Goal: Information Seeking & Learning: Learn about a topic

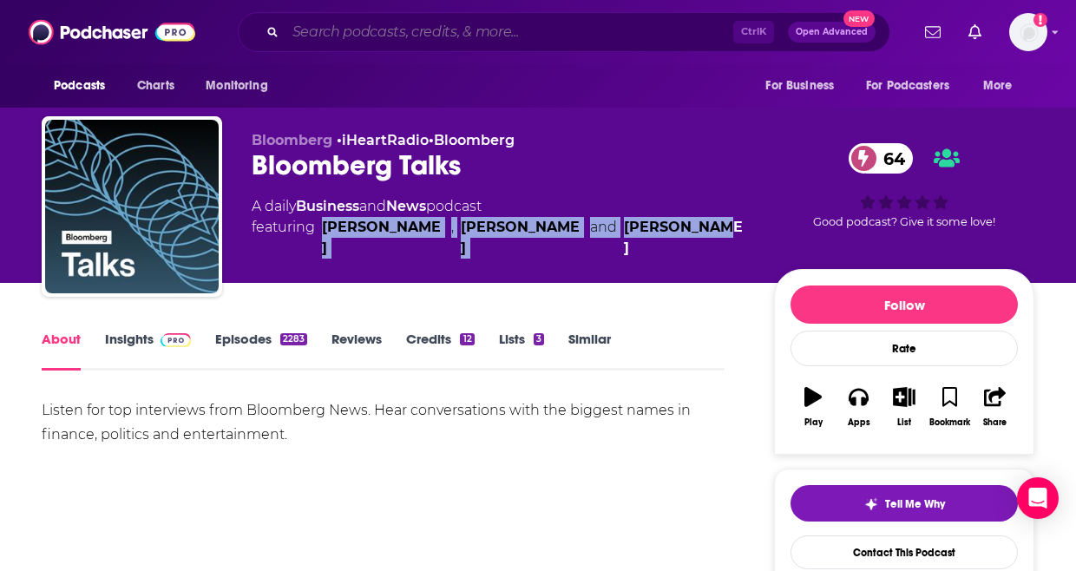
click at [507, 33] on input "Search podcasts, credits, & more..." at bounding box center [509, 32] width 448 height 28
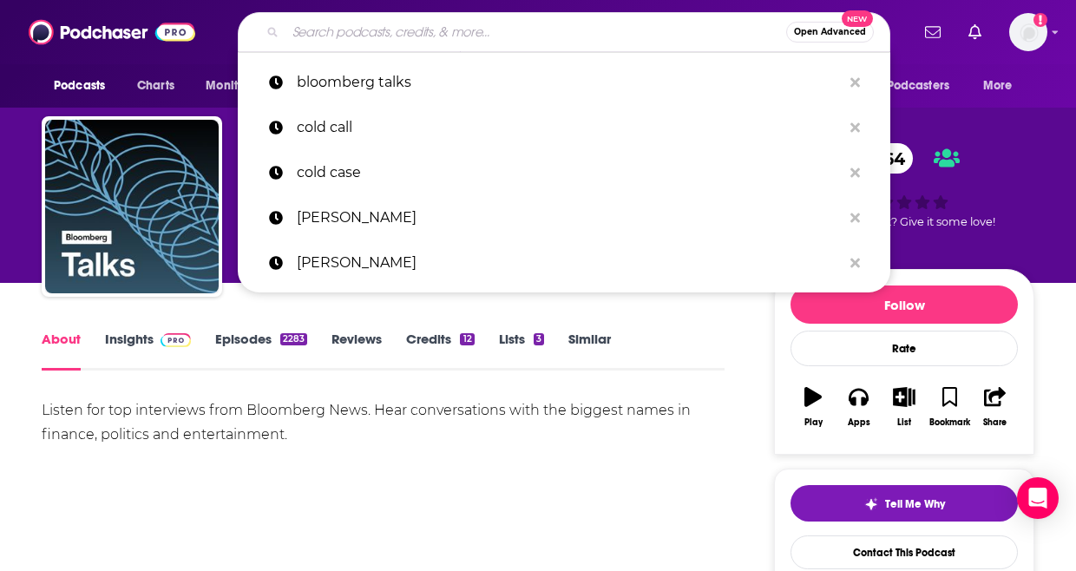
paste input "The Prof G Pod"
type input "The Prof G Pod"
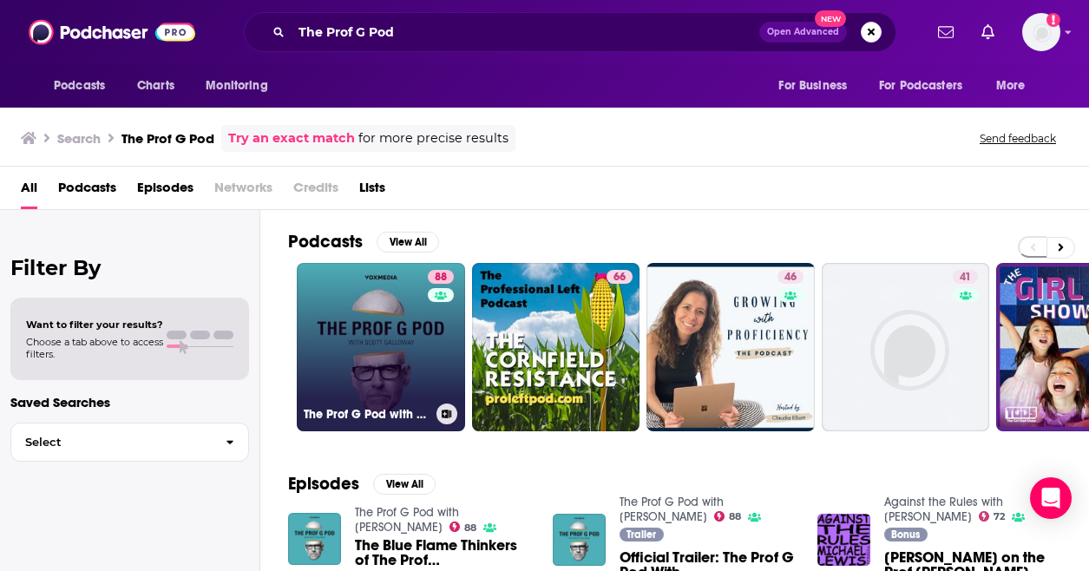
click at [379, 379] on link "88 The Prof G Pod with [PERSON_NAME]" at bounding box center [381, 347] width 168 height 168
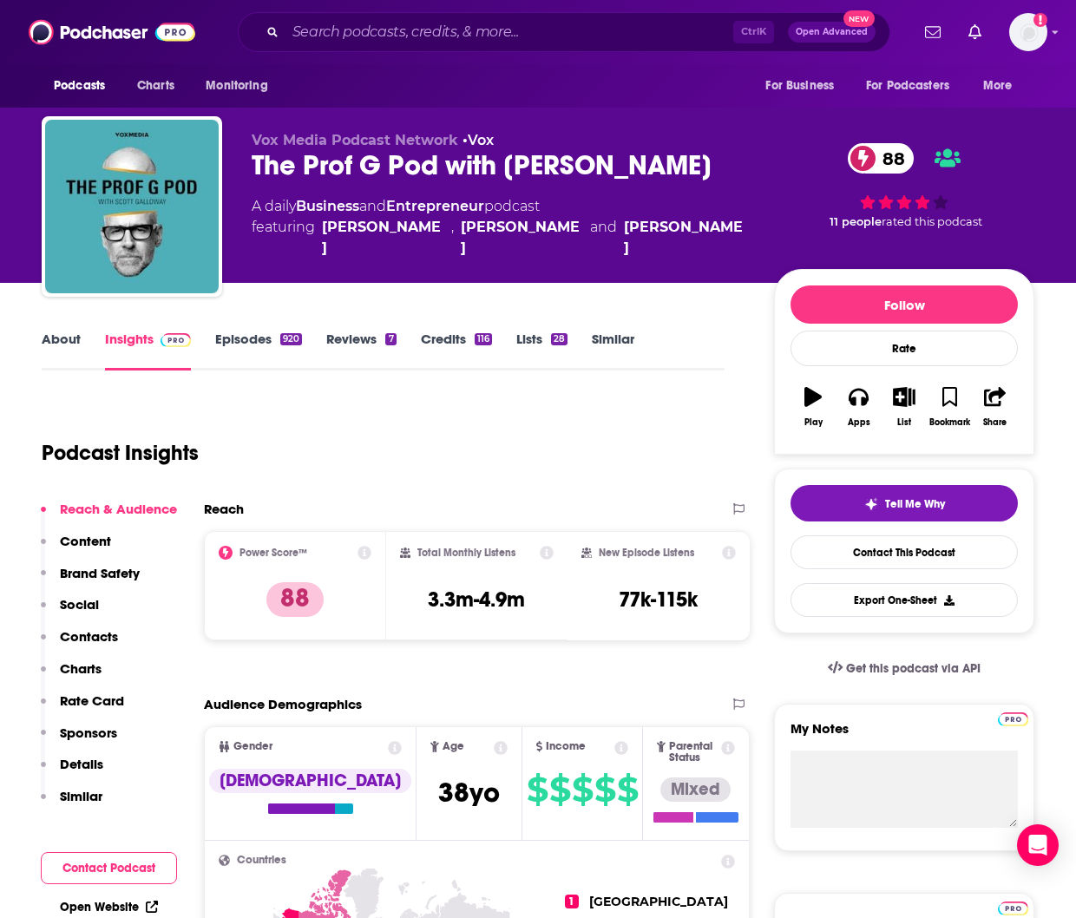
click at [274, 341] on link "Episodes 920" at bounding box center [258, 351] width 87 height 40
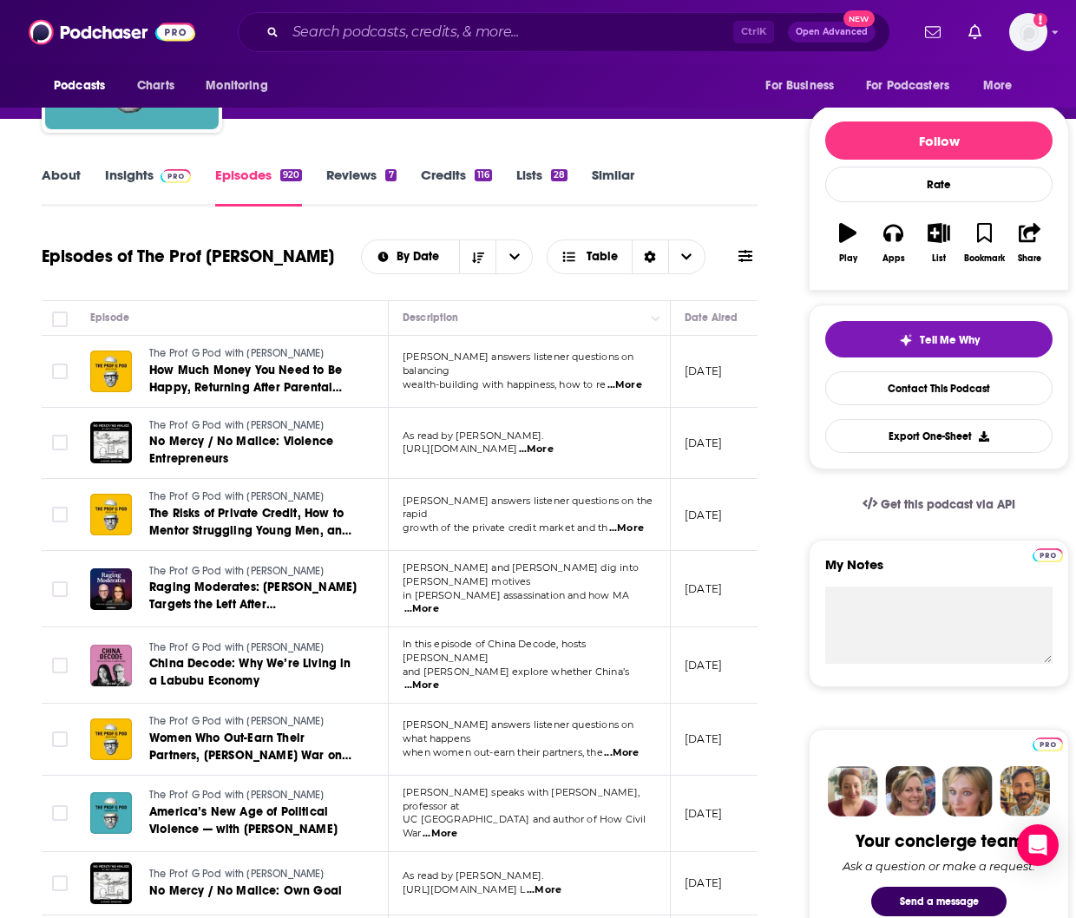
scroll to position [173, 0]
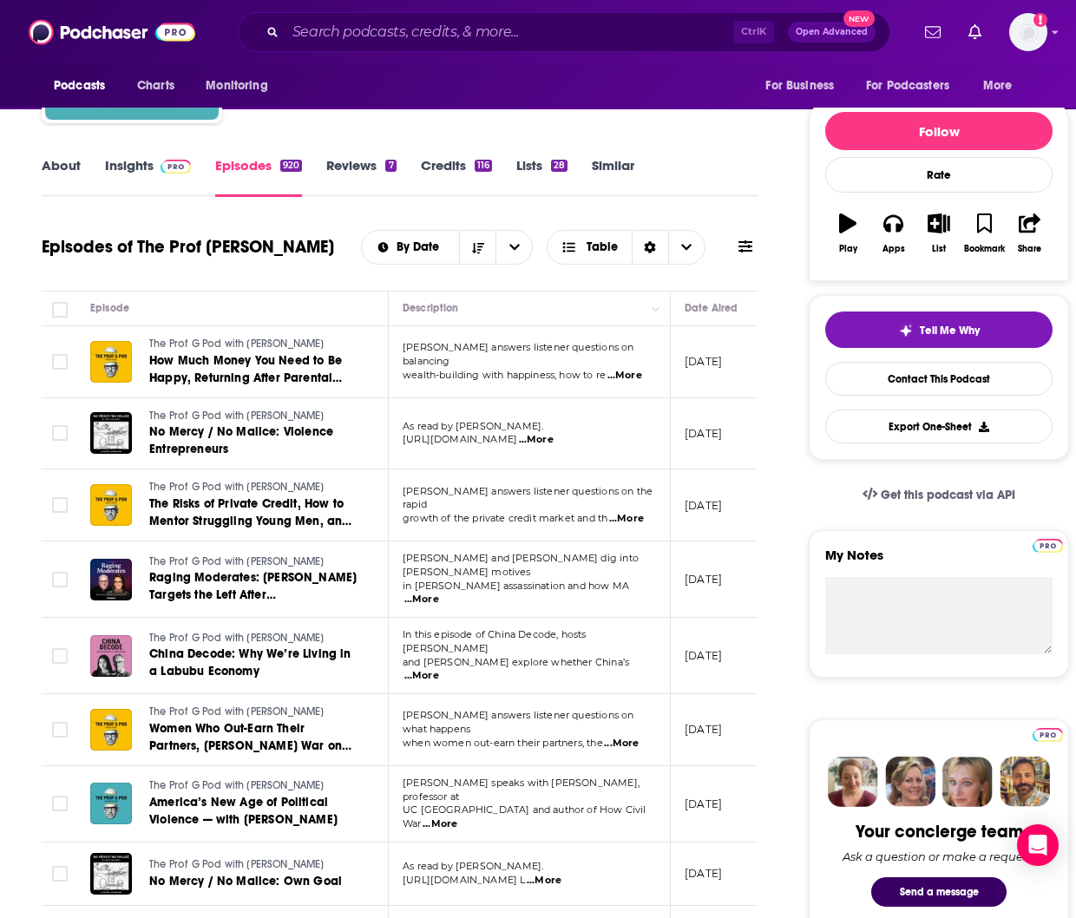
click at [439, 570] on span "...More" at bounding box center [421, 676] width 35 height 14
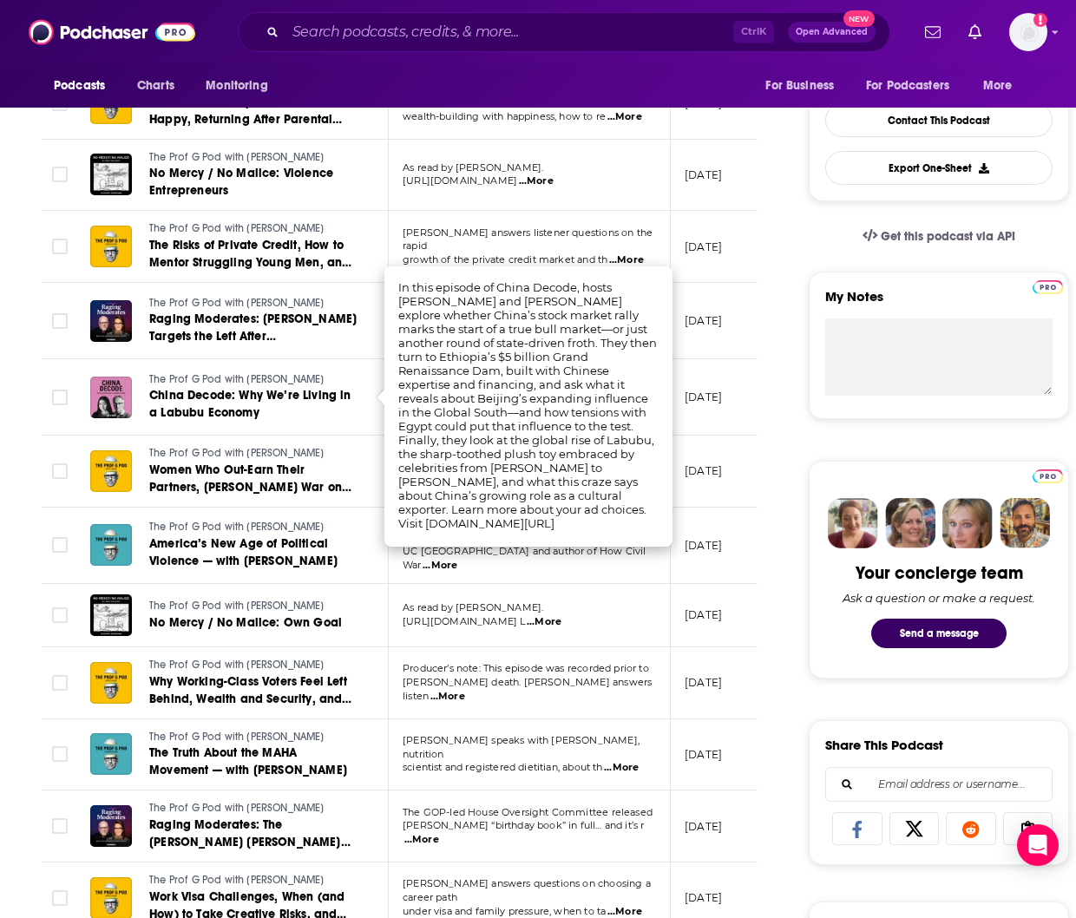
scroll to position [87, 0]
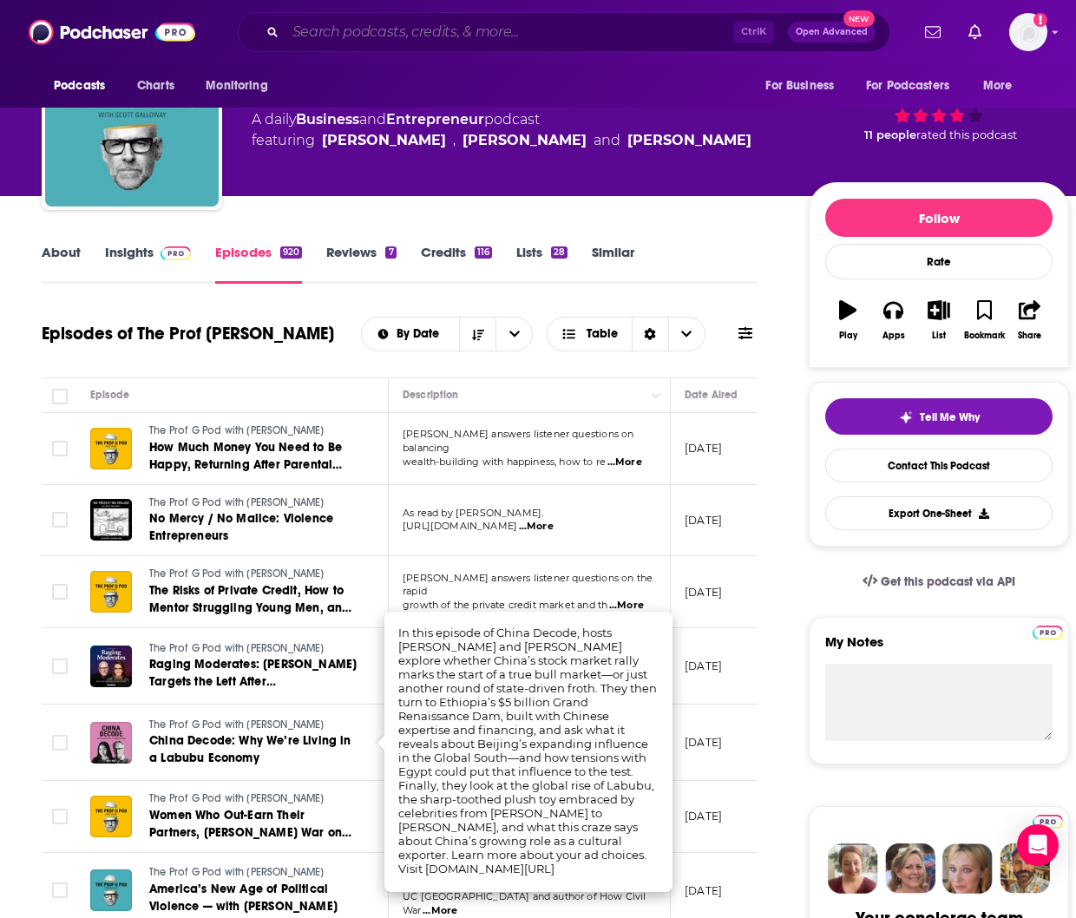
click at [451, 35] on input "Search podcasts, credits, & more..." at bounding box center [509, 32] width 448 height 28
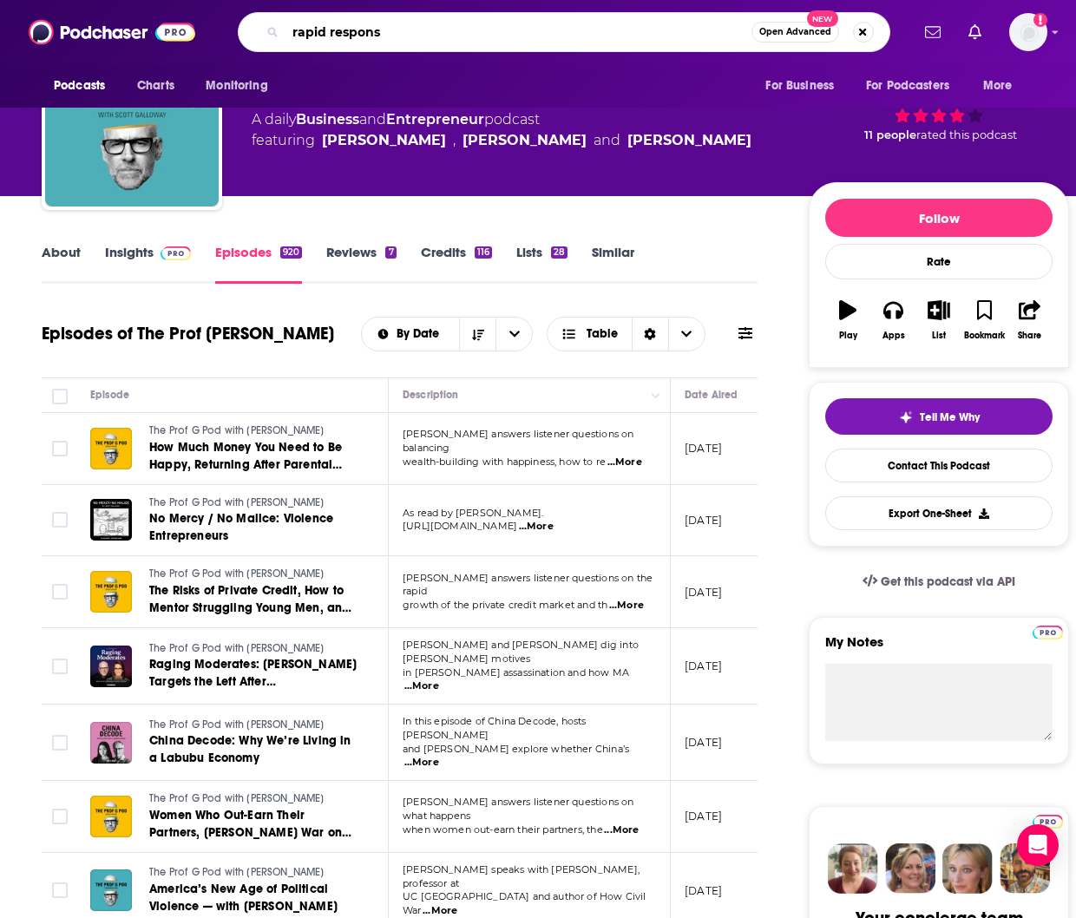
type input "rapid response"
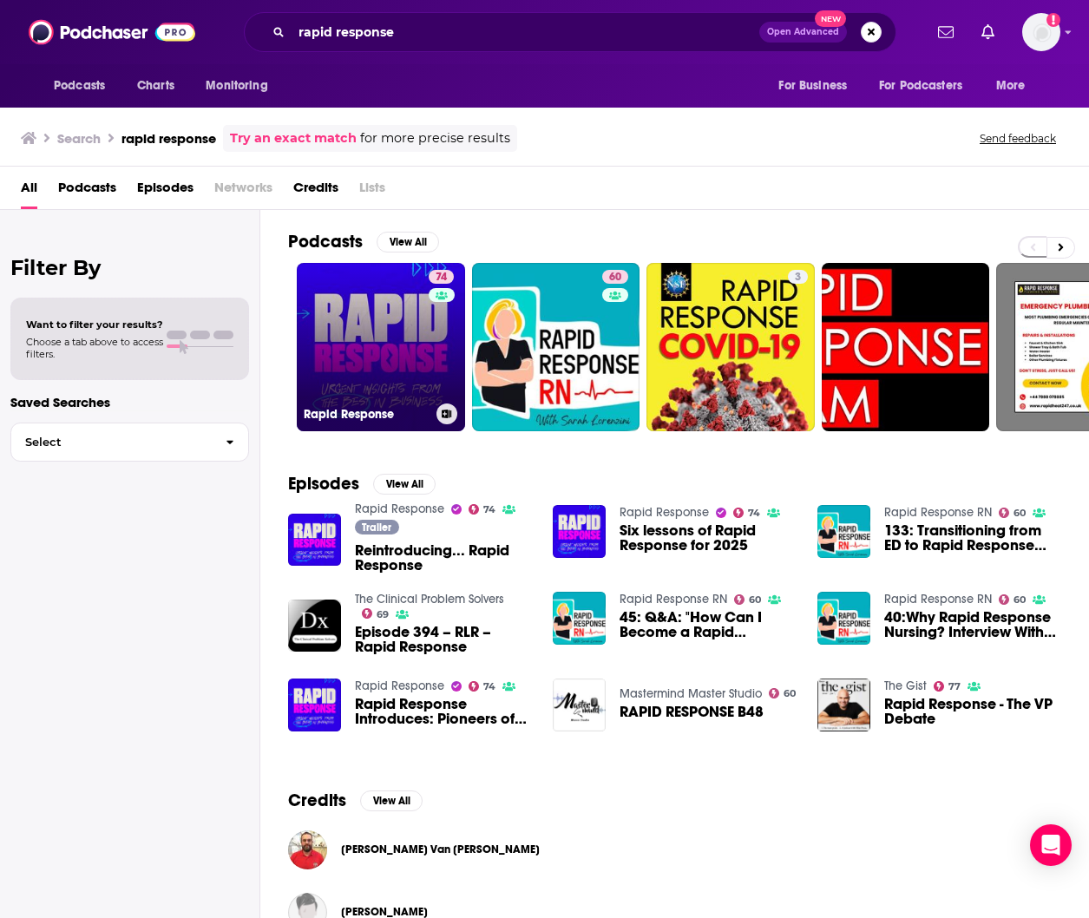
click at [389, 311] on link "74 Rapid Response" at bounding box center [381, 347] width 168 height 168
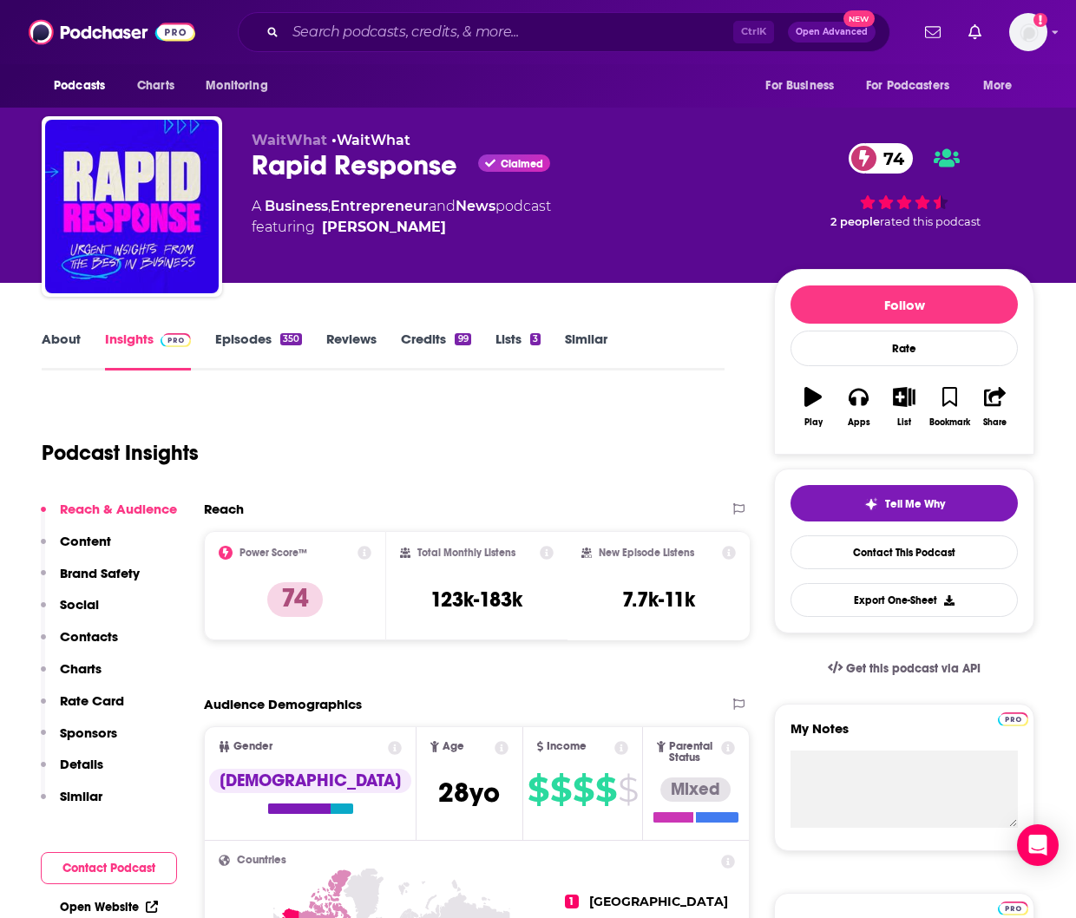
click at [282, 343] on div "350" at bounding box center [291, 339] width 22 height 12
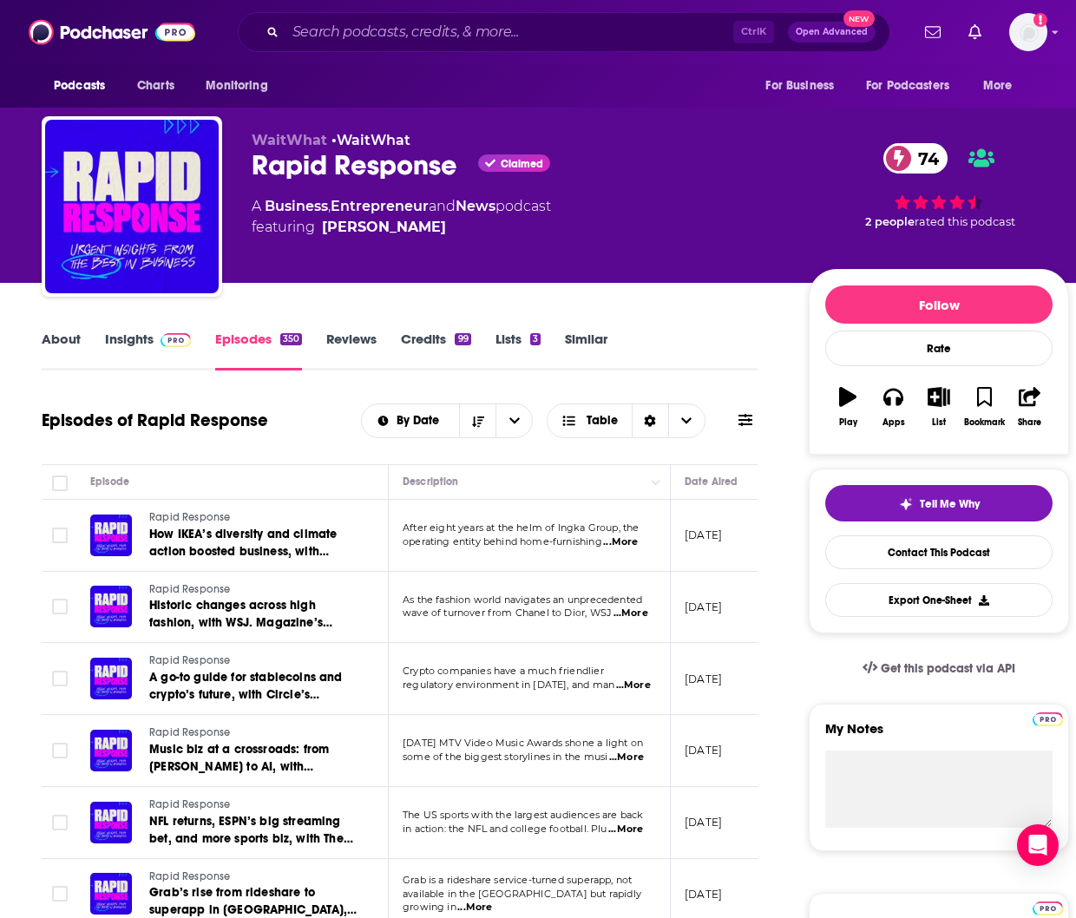
click at [632, 541] on span "...More" at bounding box center [620, 542] width 35 height 14
click at [146, 349] on link "Insights" at bounding box center [148, 351] width 86 height 40
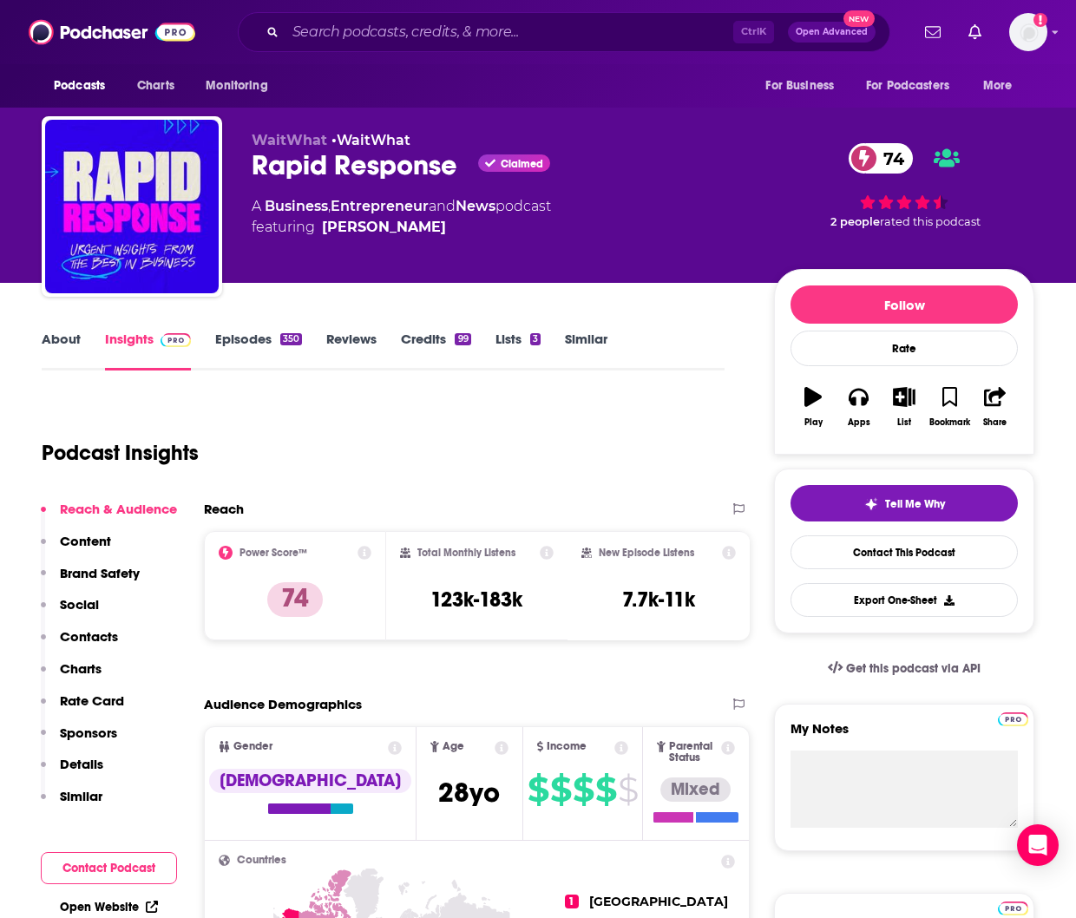
click at [67, 346] on link "About" at bounding box center [61, 351] width 39 height 40
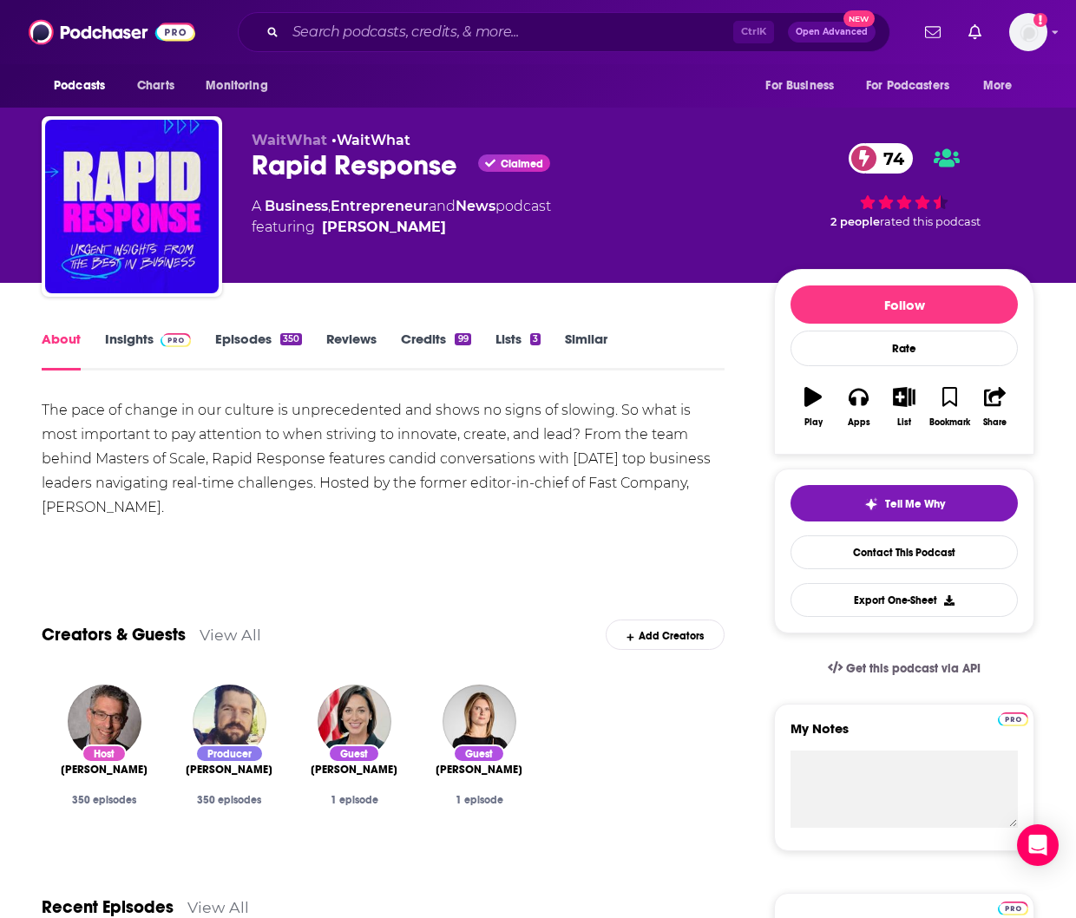
click at [234, 347] on link "Episodes 350" at bounding box center [258, 351] width 87 height 40
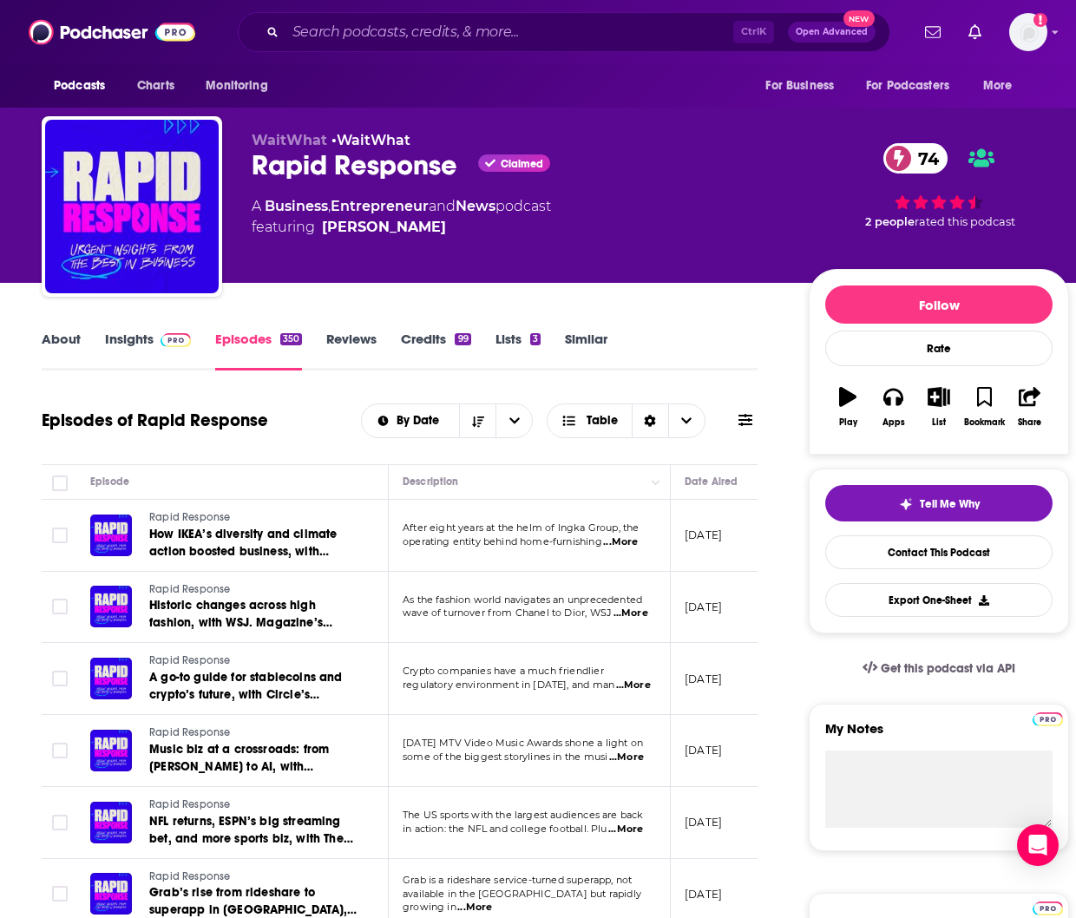
click at [626, 570] on span "...More" at bounding box center [630, 613] width 35 height 14
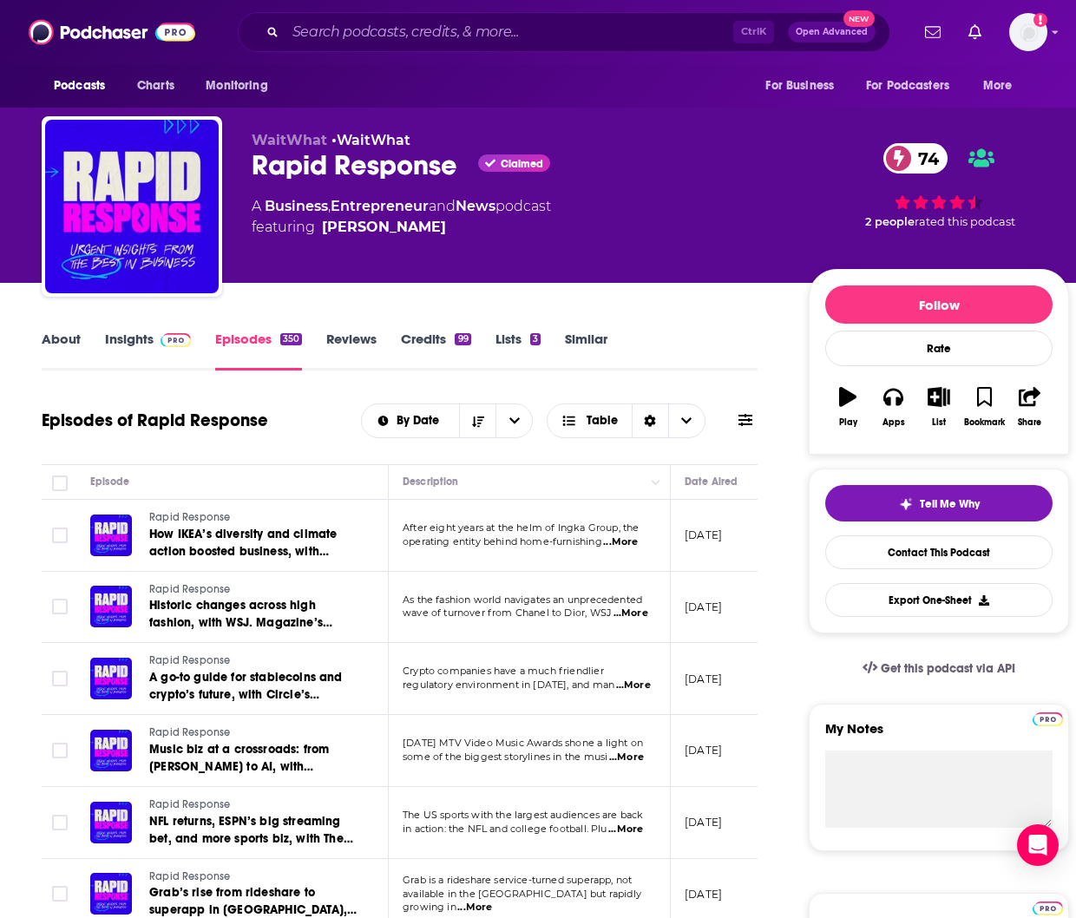
click at [63, 339] on link "About" at bounding box center [61, 351] width 39 height 40
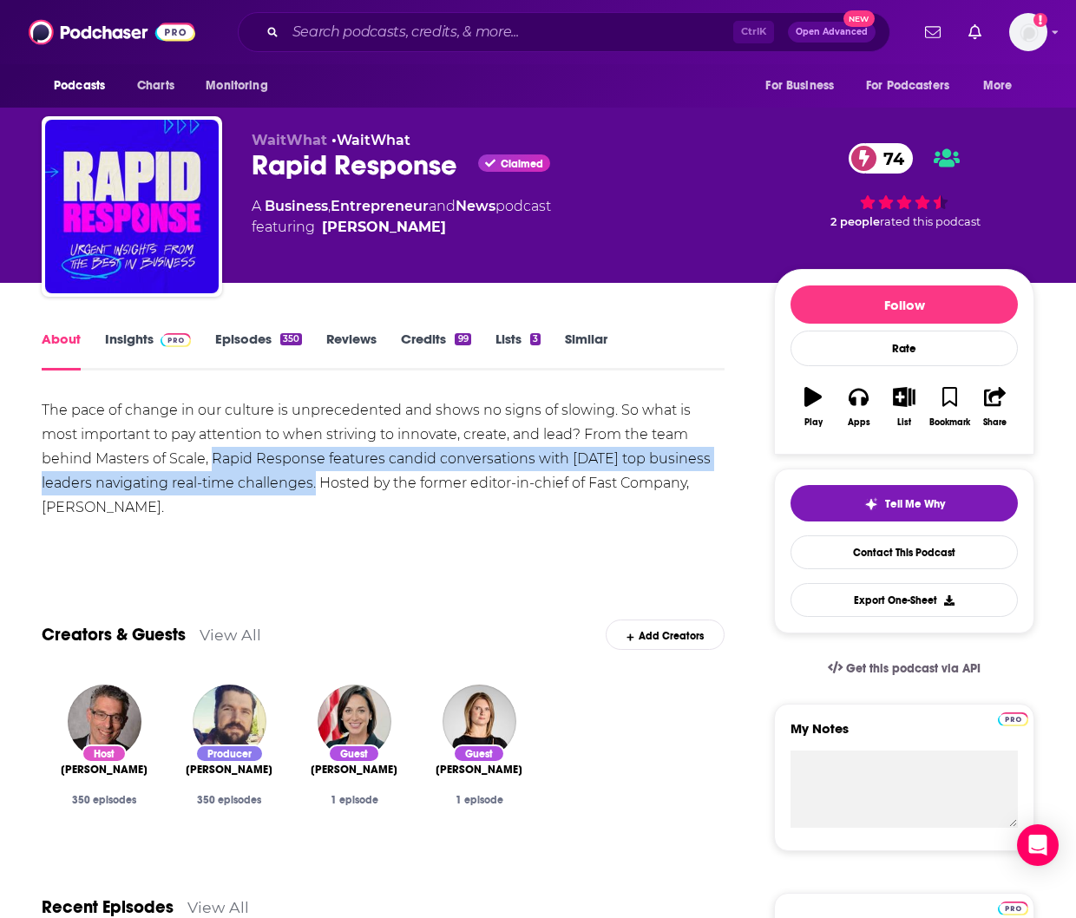
drag, startPoint x: 160, startPoint y: 455, endPoint x: 259, endPoint y: 488, distance: 104.0
click at [259, 488] on div "The pace of change in our culture is unprecedented and shows no signs of slowin…" at bounding box center [383, 458] width 683 height 121
copy div "Rapid Response features candid conversations with [DATE] top business leaders n…"
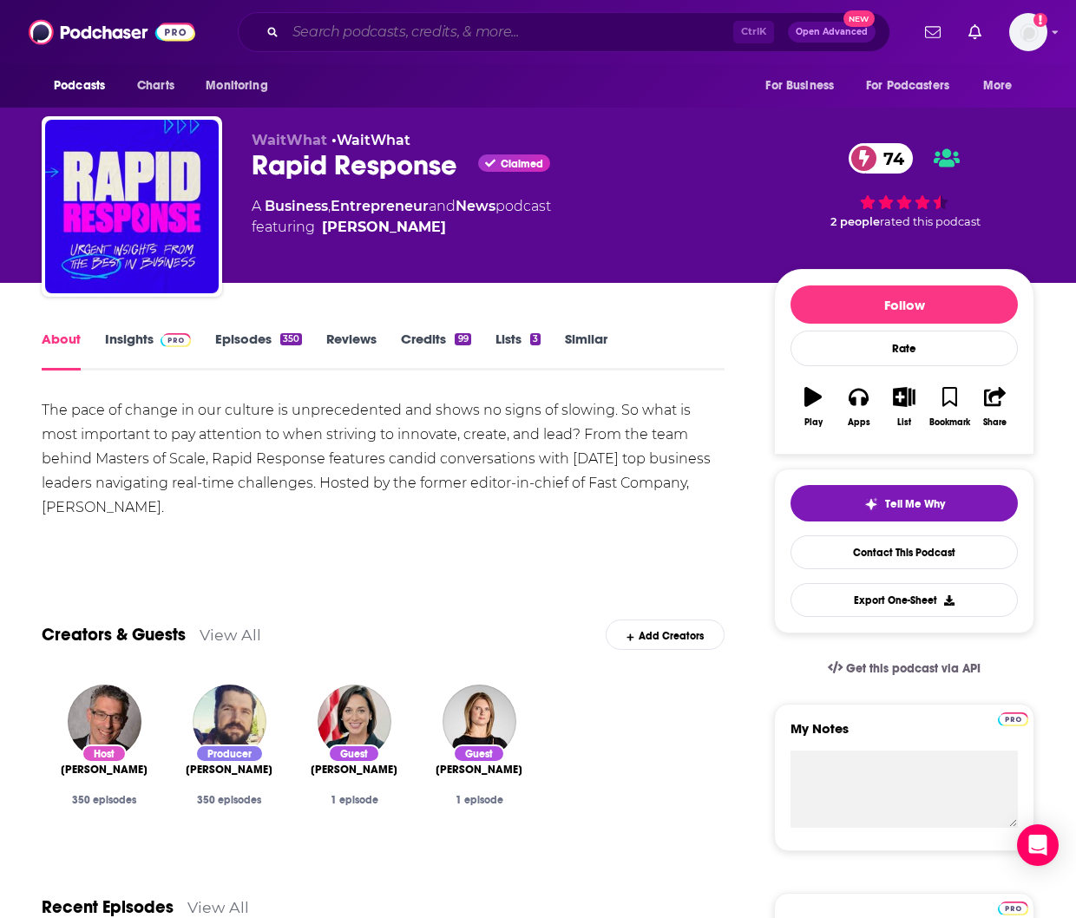
click at [414, 28] on input "Search podcasts, credits, & more..." at bounding box center [509, 32] width 448 height 28
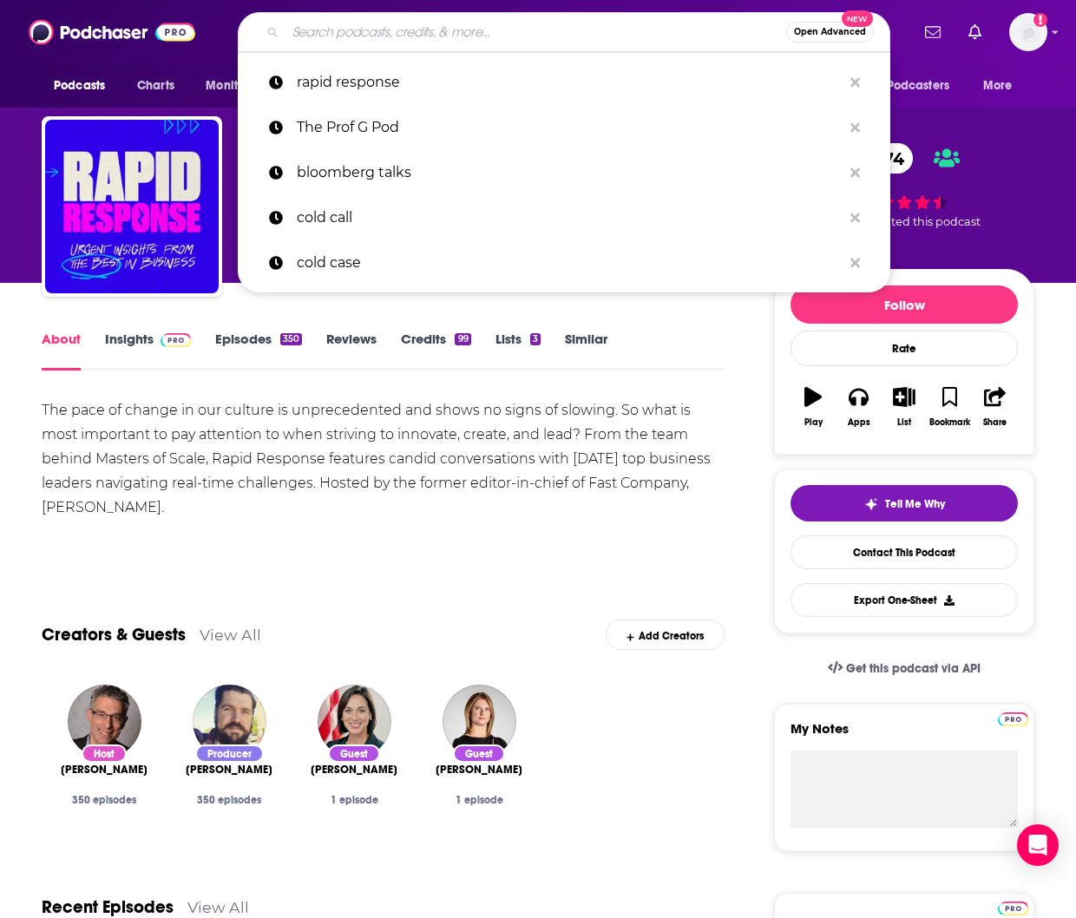
paste input "The Do One Better Podcast"
type input "The Do One Better Podcast"
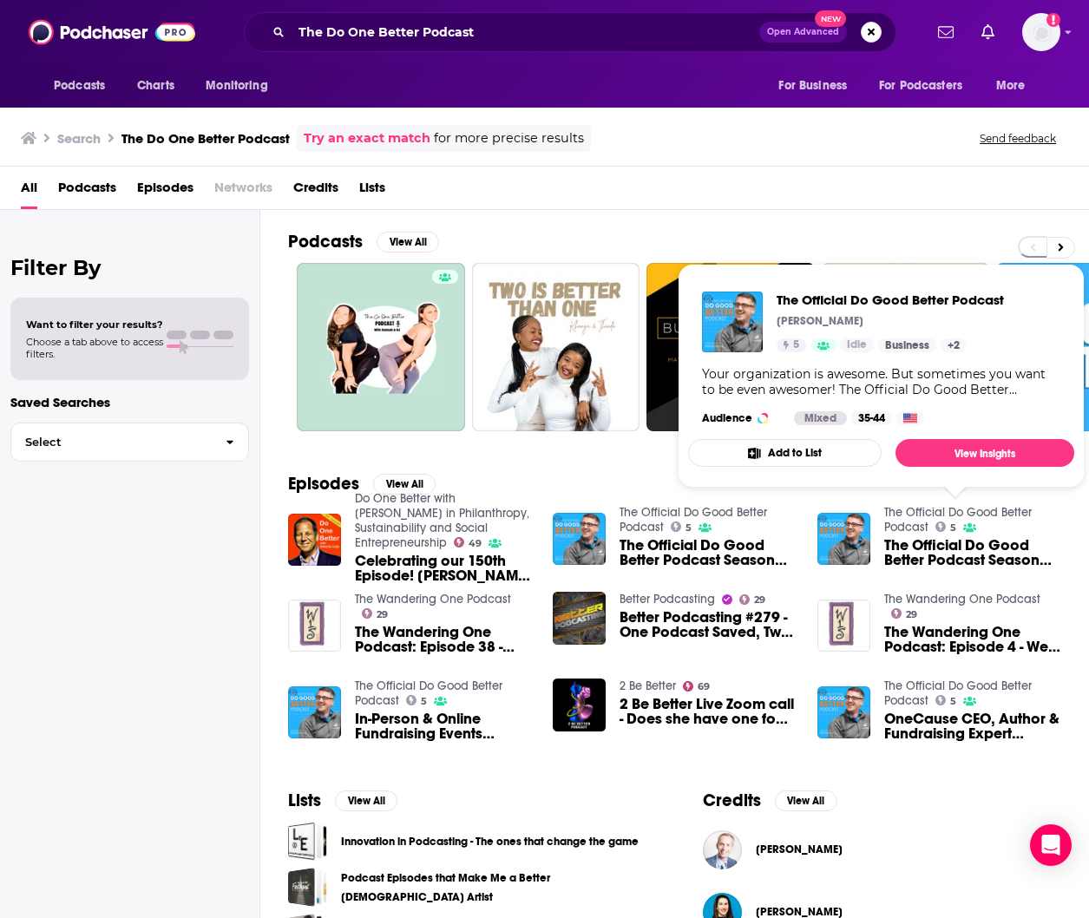
click at [991, 515] on link "The Official Do Good Better Podcast" at bounding box center [957, 519] width 147 height 29
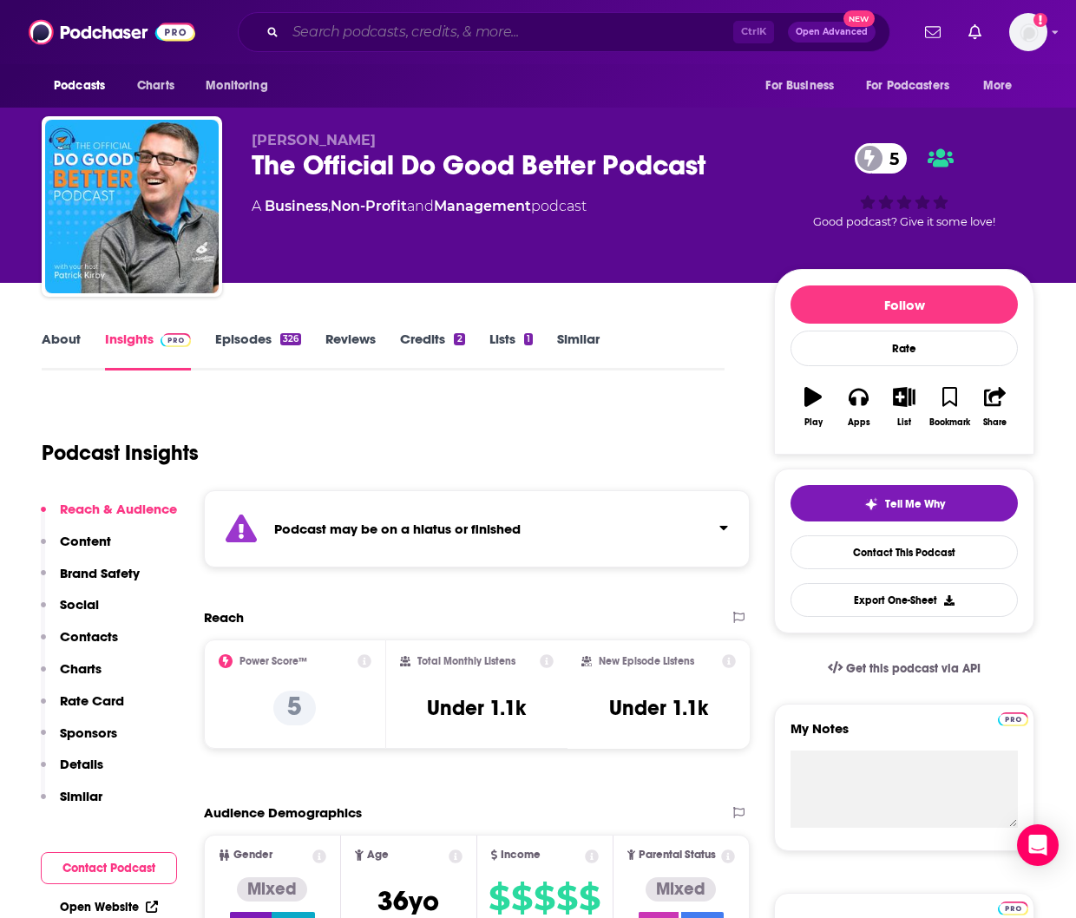
click at [401, 36] on input "Search podcasts, credits, & more..." at bounding box center [509, 32] width 448 height 28
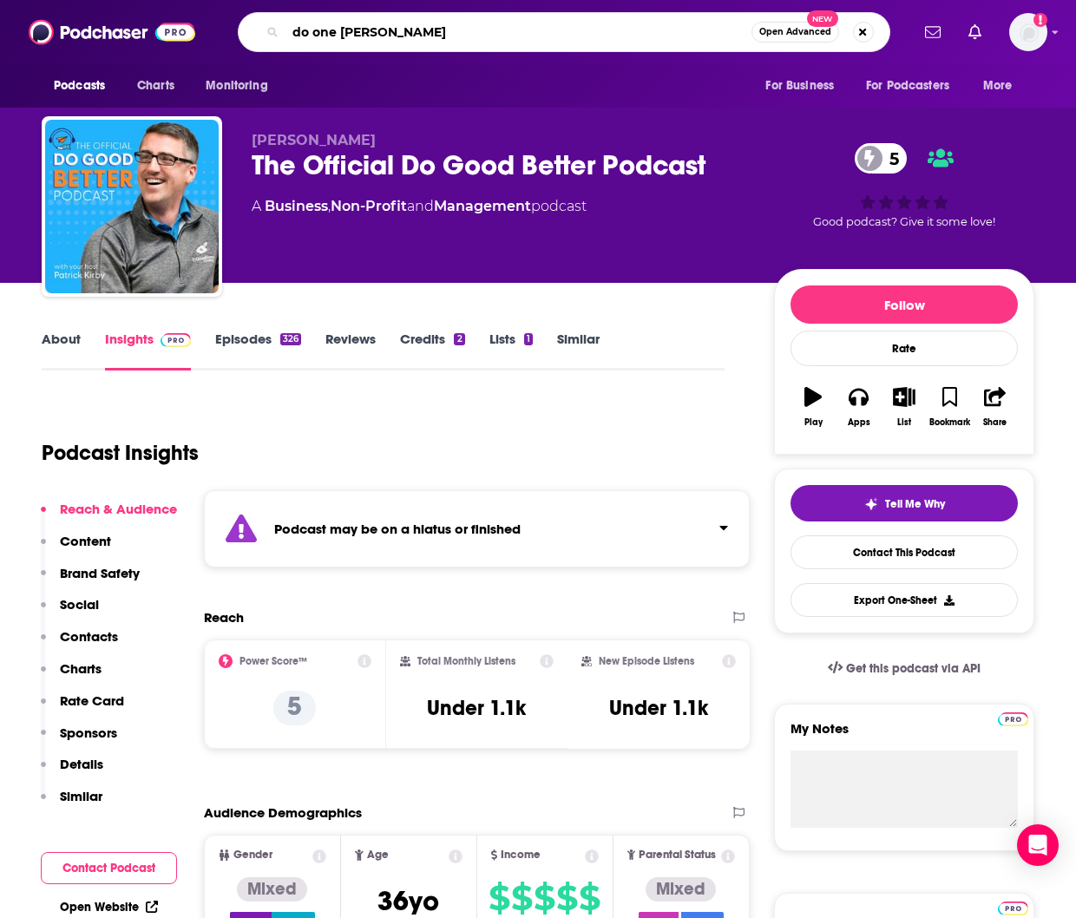
type input "do one better"
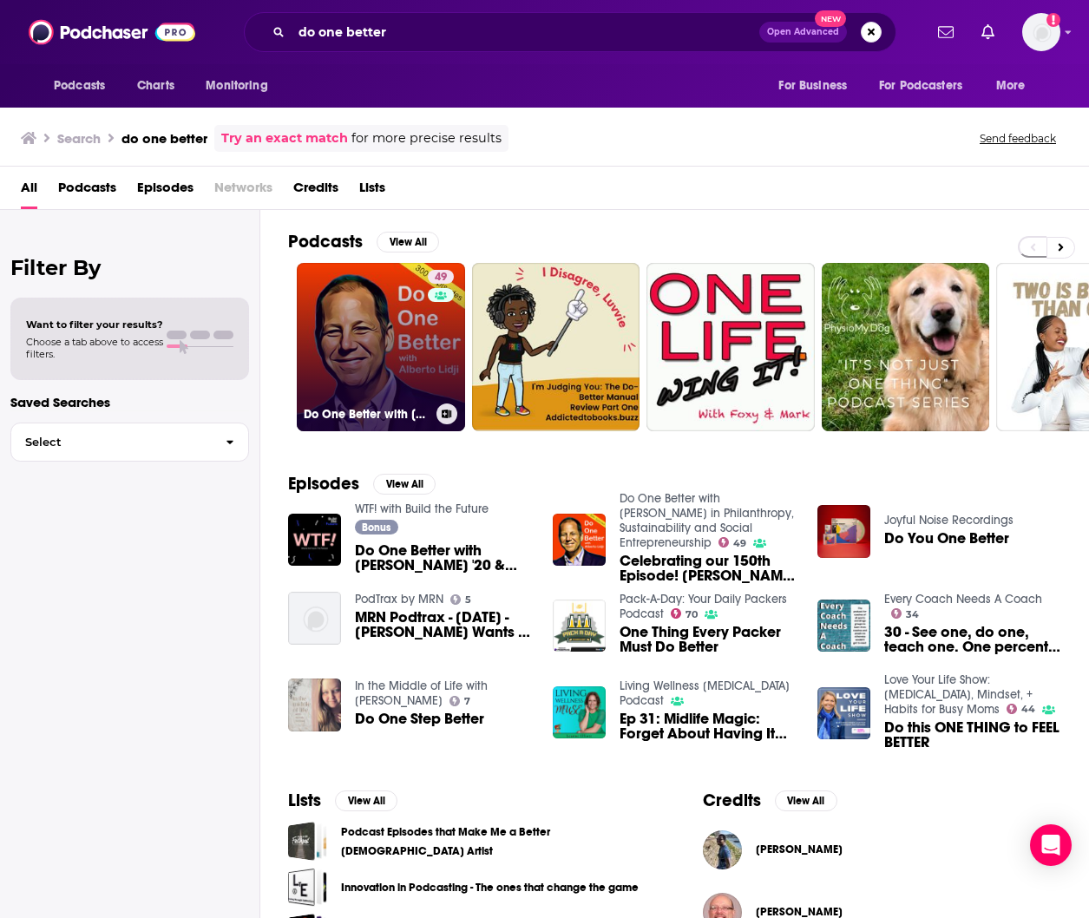
click at [366, 317] on link "49 Do One Better with [PERSON_NAME] in Philanthropy, Sustainability and Social …" at bounding box center [381, 347] width 168 height 168
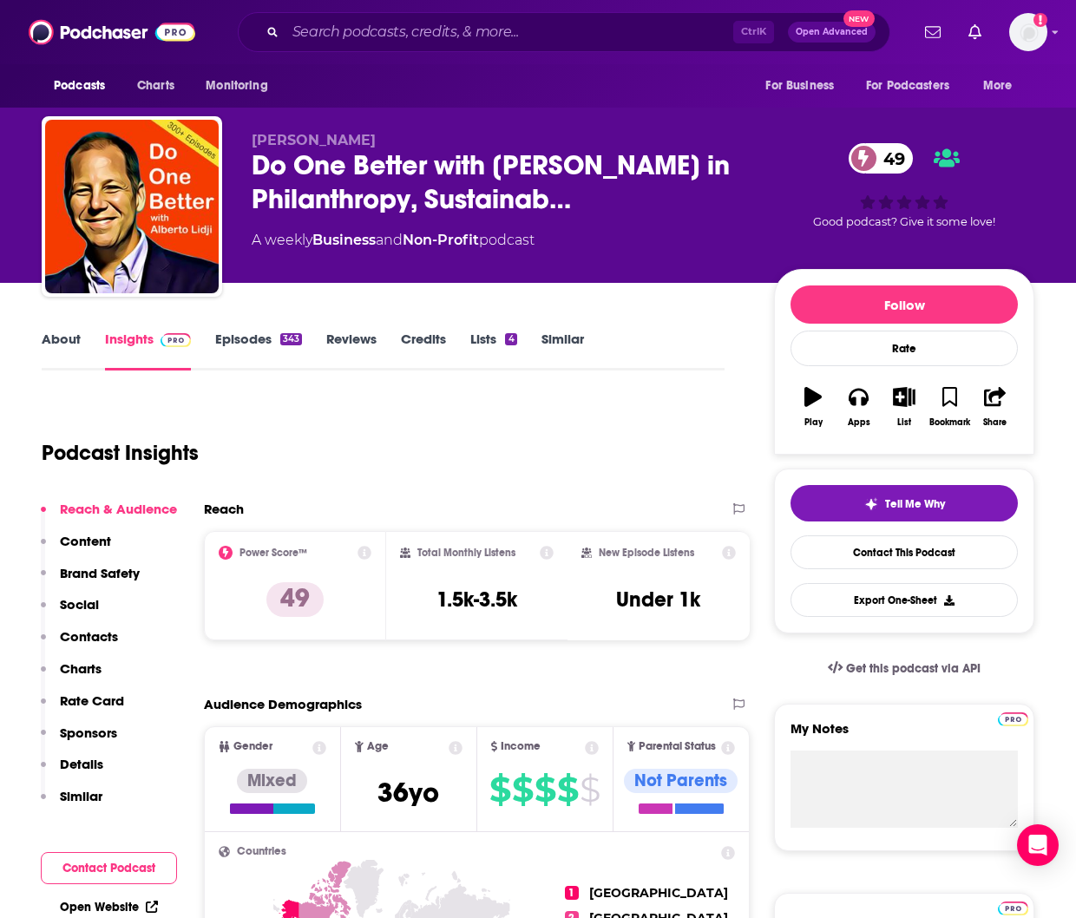
click at [62, 341] on link "About" at bounding box center [61, 351] width 39 height 40
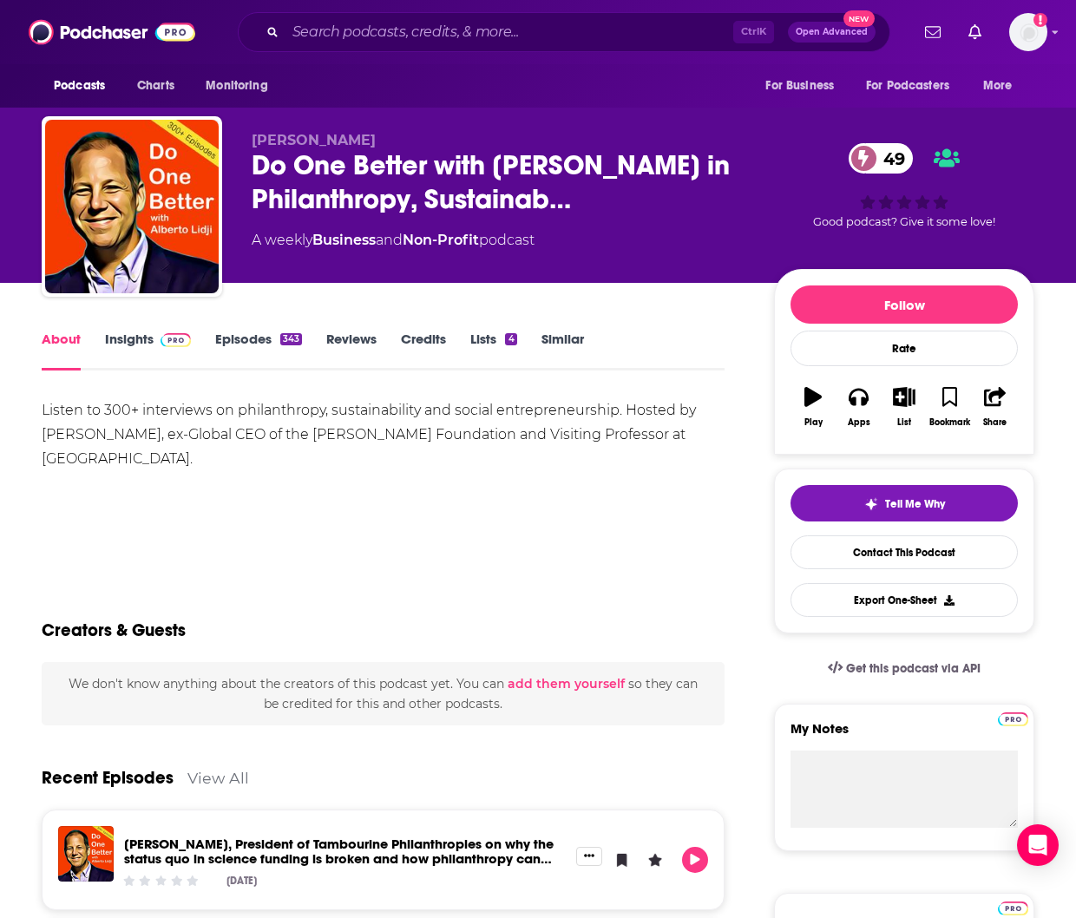
drag, startPoint x: 43, startPoint y: 433, endPoint x: 165, endPoint y: 462, distance: 125.0
click at [165, 462] on div "Listen to 300+ interviews on philanthropy, sustainability and social entreprene…" at bounding box center [383, 434] width 683 height 73
copy div "[PERSON_NAME], ex-Global CEO of the [PERSON_NAME] Foundation and Visiting Profe…"
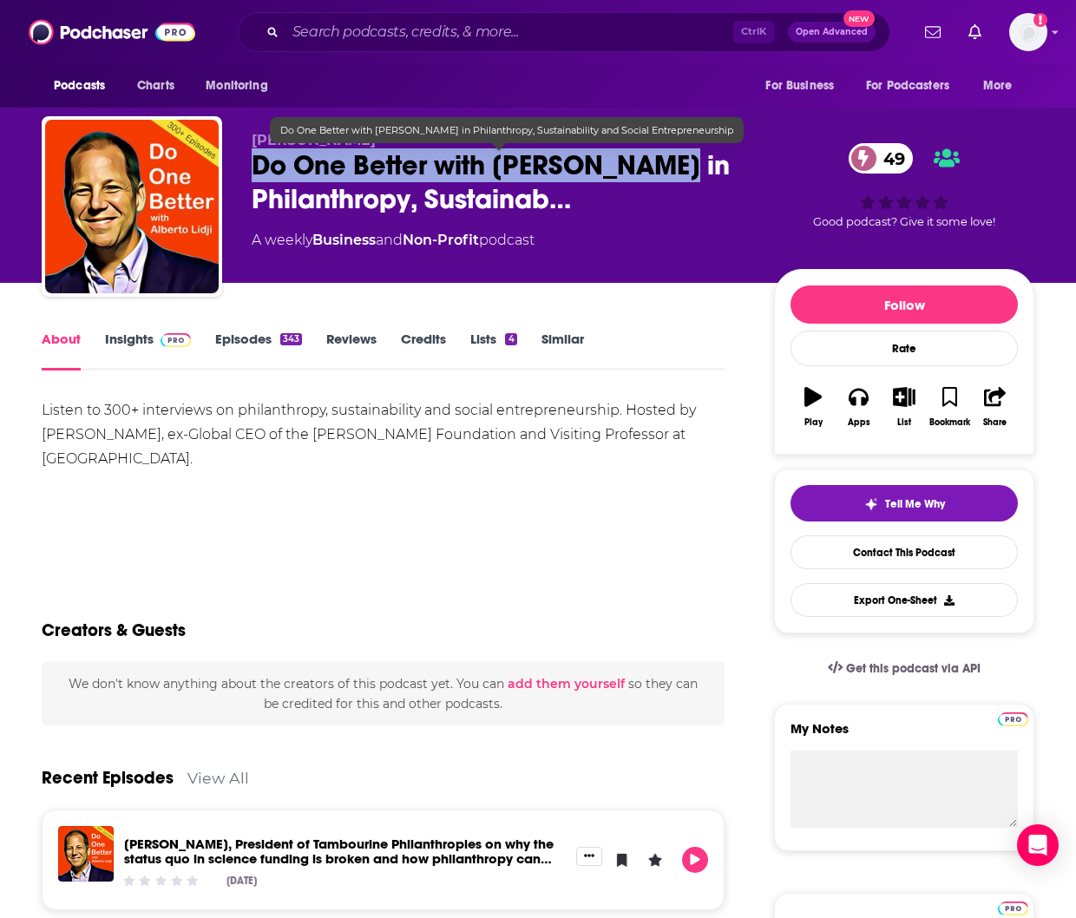
drag, startPoint x: 249, startPoint y: 161, endPoint x: 647, endPoint y: 180, distance: 398.6
click at [647, 180] on div "[PERSON_NAME] Do One Better with [PERSON_NAME] in Philanthropy, Sustainab… 49 A…" at bounding box center [538, 209] width 992 height 187
copy h1 "Do One Better with [PERSON_NAME]"
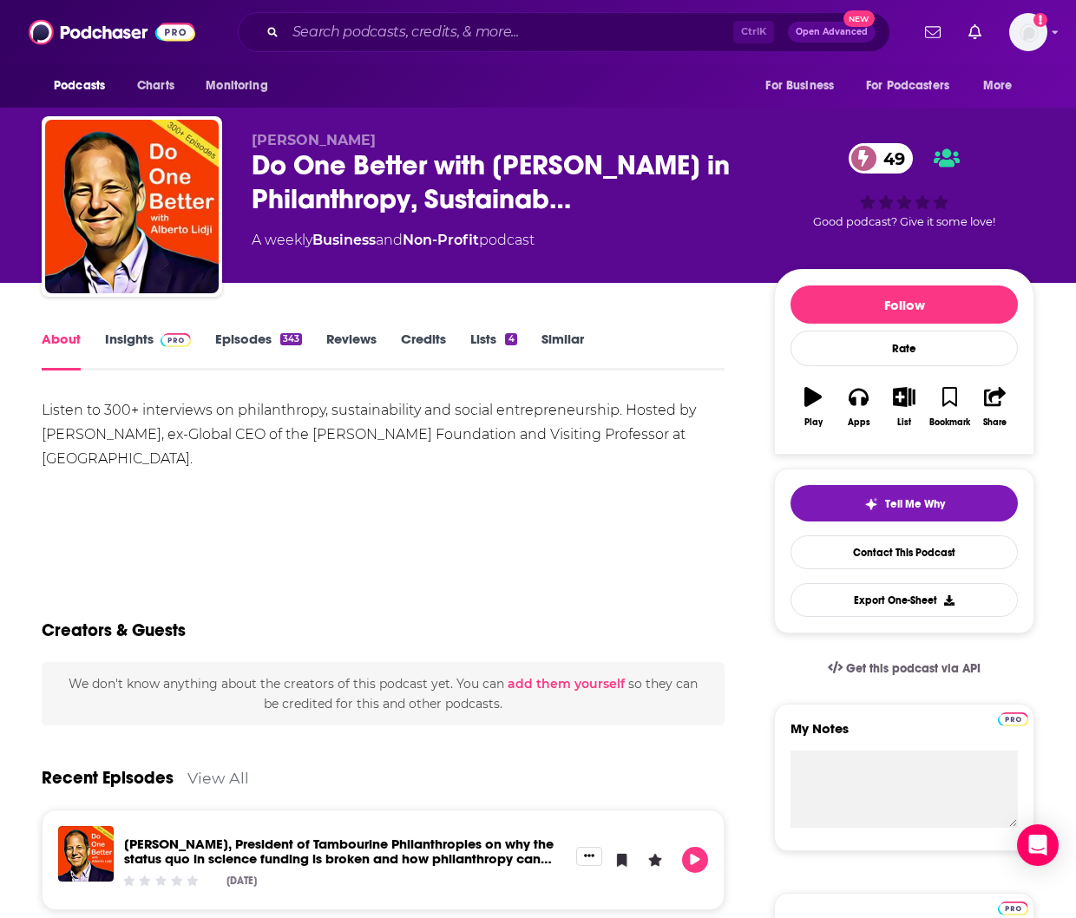
click at [468, 16] on div "Ctrl K Open Advanced New" at bounding box center [564, 32] width 652 height 40
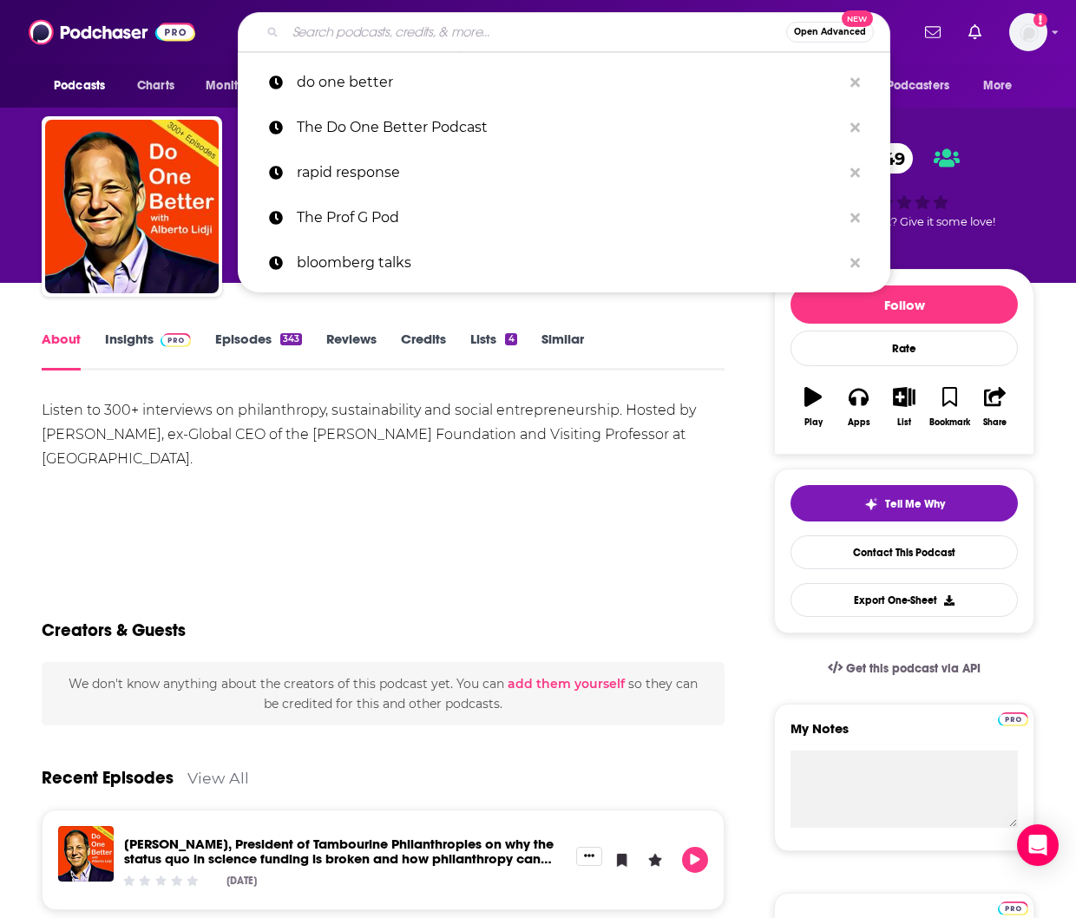
click at [461, 34] on input "Search podcasts, credits, & more..." at bounding box center [535, 32] width 501 height 28
paste input "Let Us Lead"
type input "Let Us Lead"
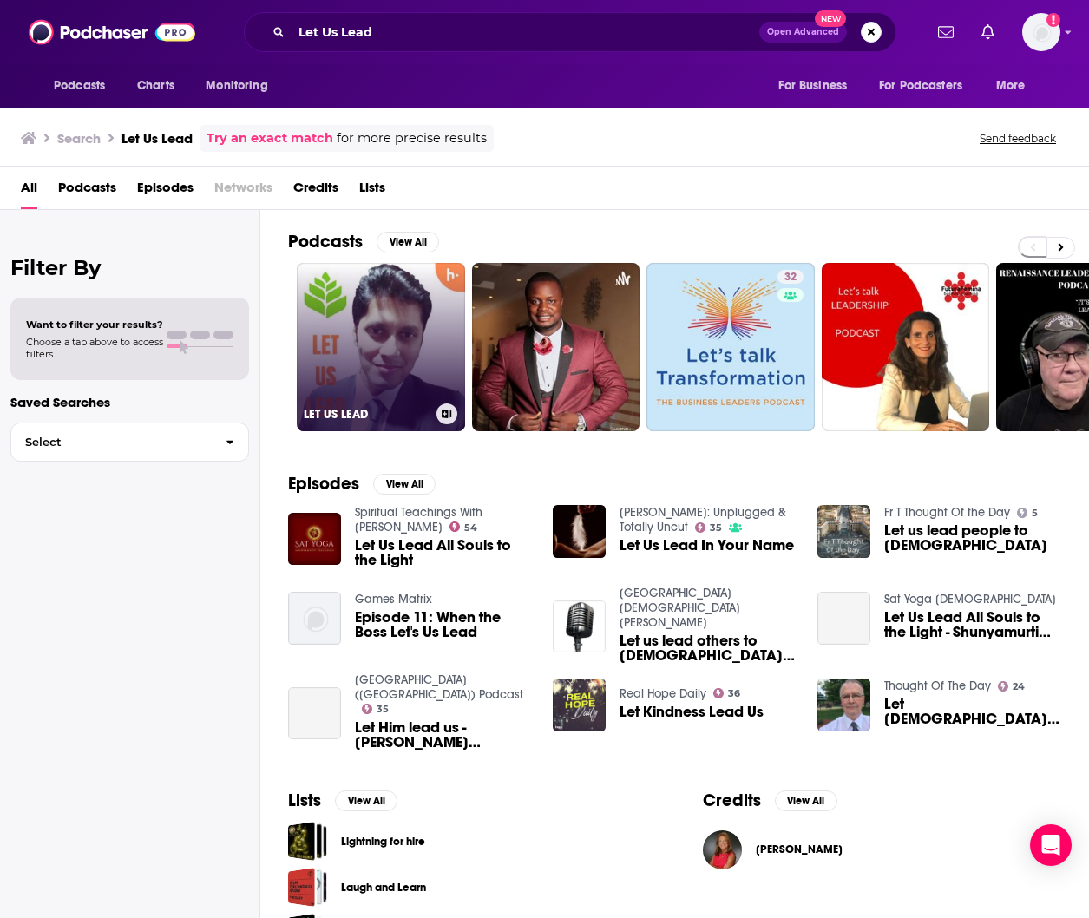
click at [431, 304] on link "LET US LEAD" at bounding box center [381, 347] width 168 height 168
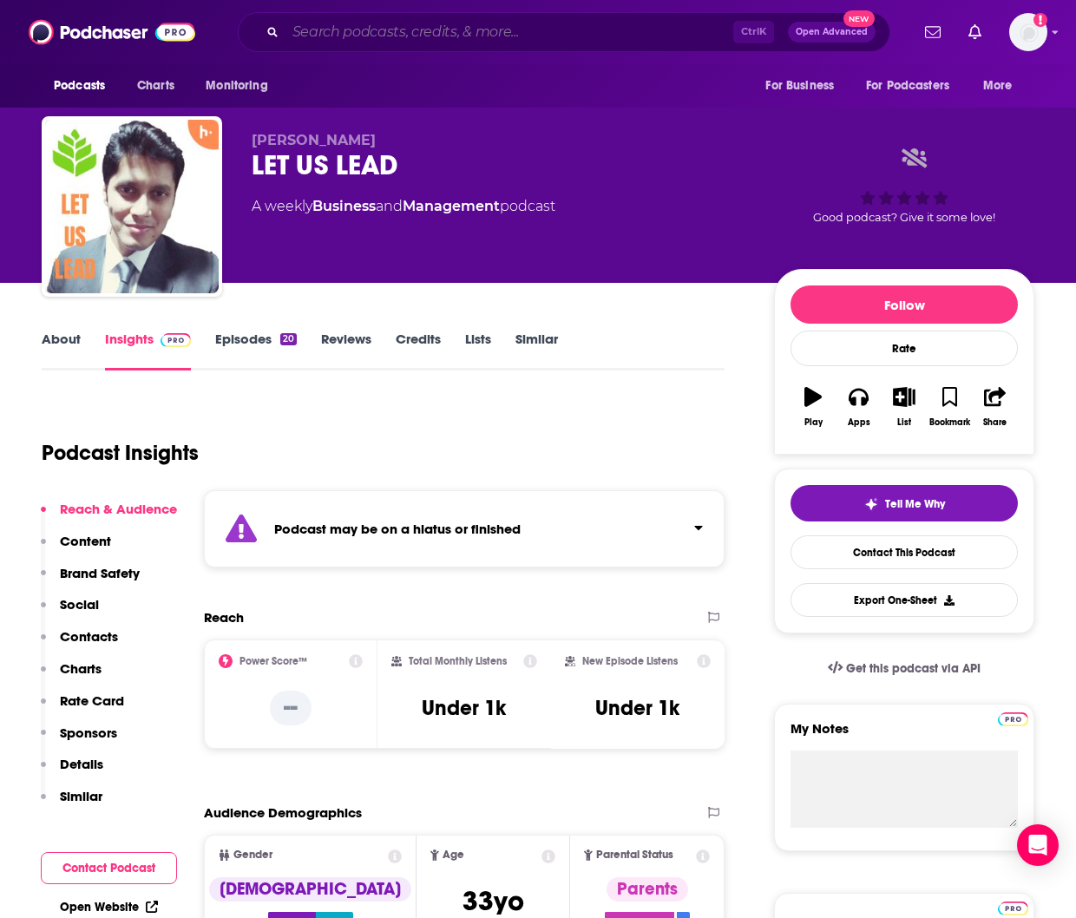
click at [405, 28] on input "Search podcasts, credits, & more..." at bounding box center [509, 32] width 448 height 28
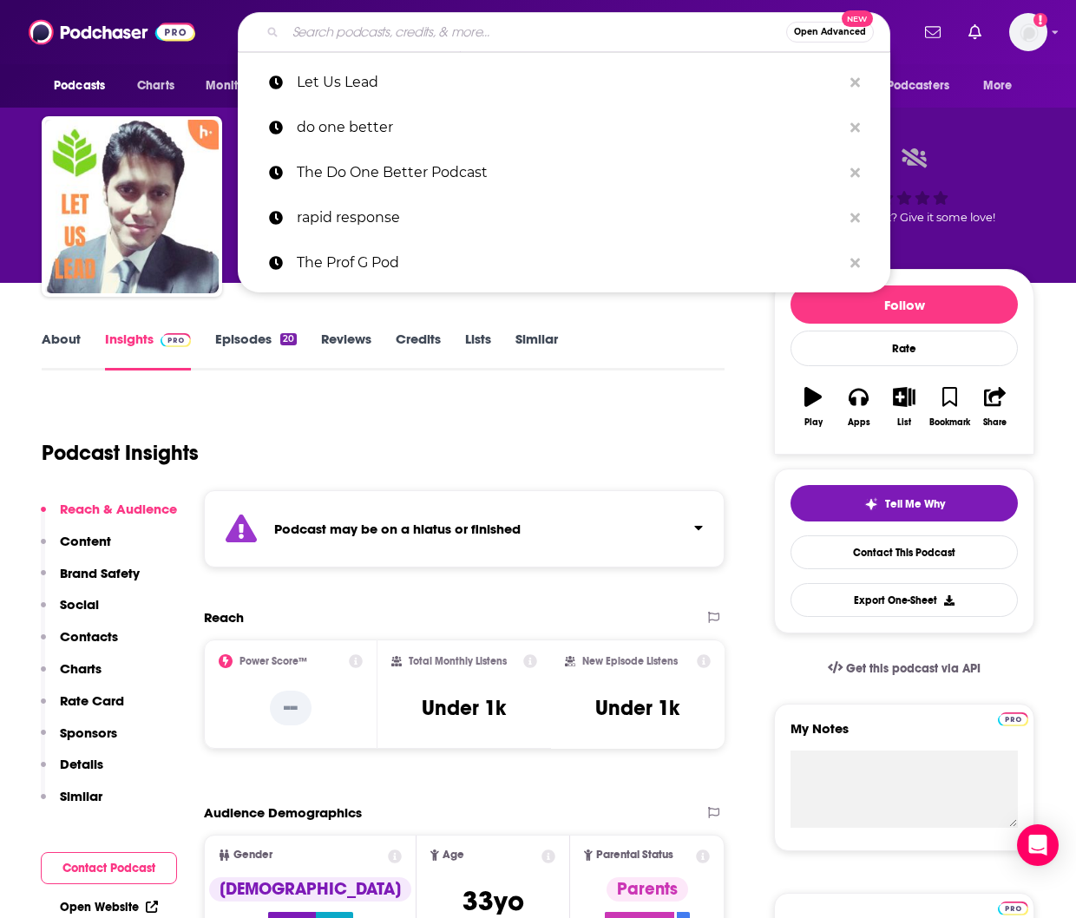
paste input "Bloomberg Talks"
type input "Bloomberg Talks"
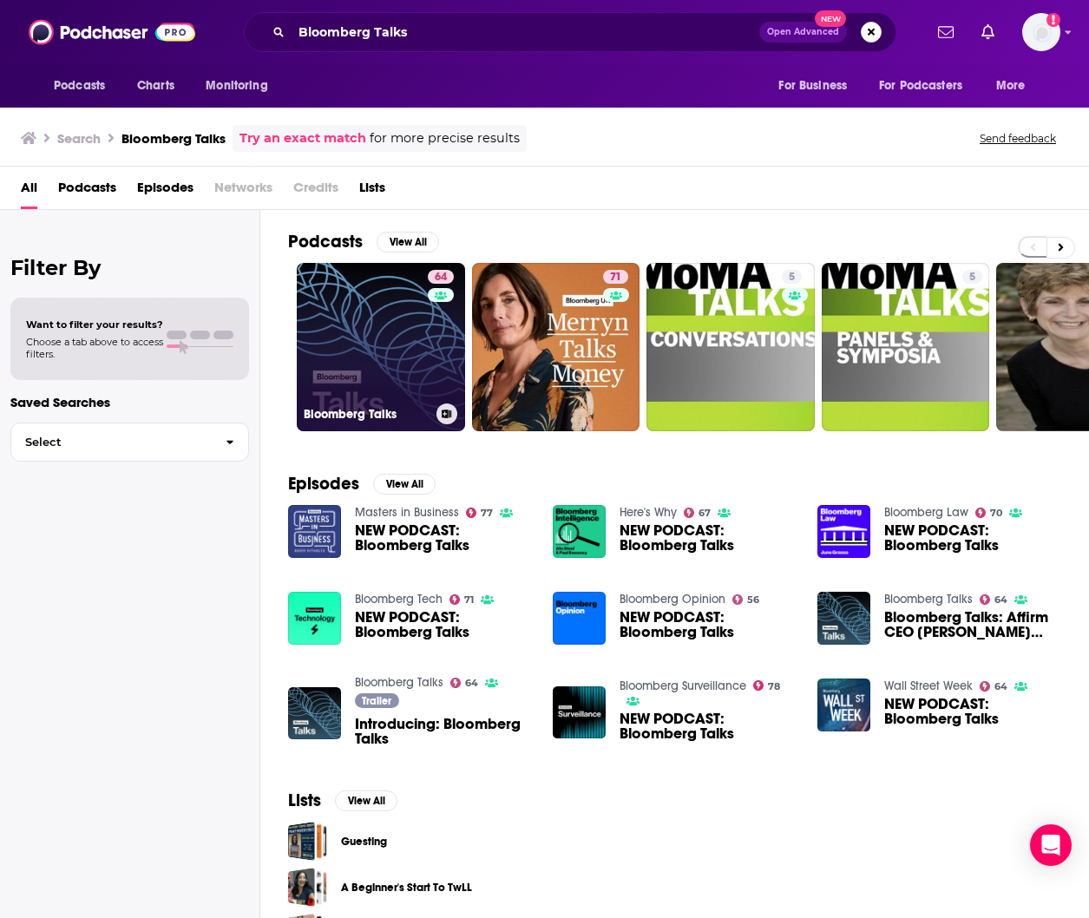
click at [376, 295] on link "64 Bloomberg Talks" at bounding box center [381, 347] width 168 height 168
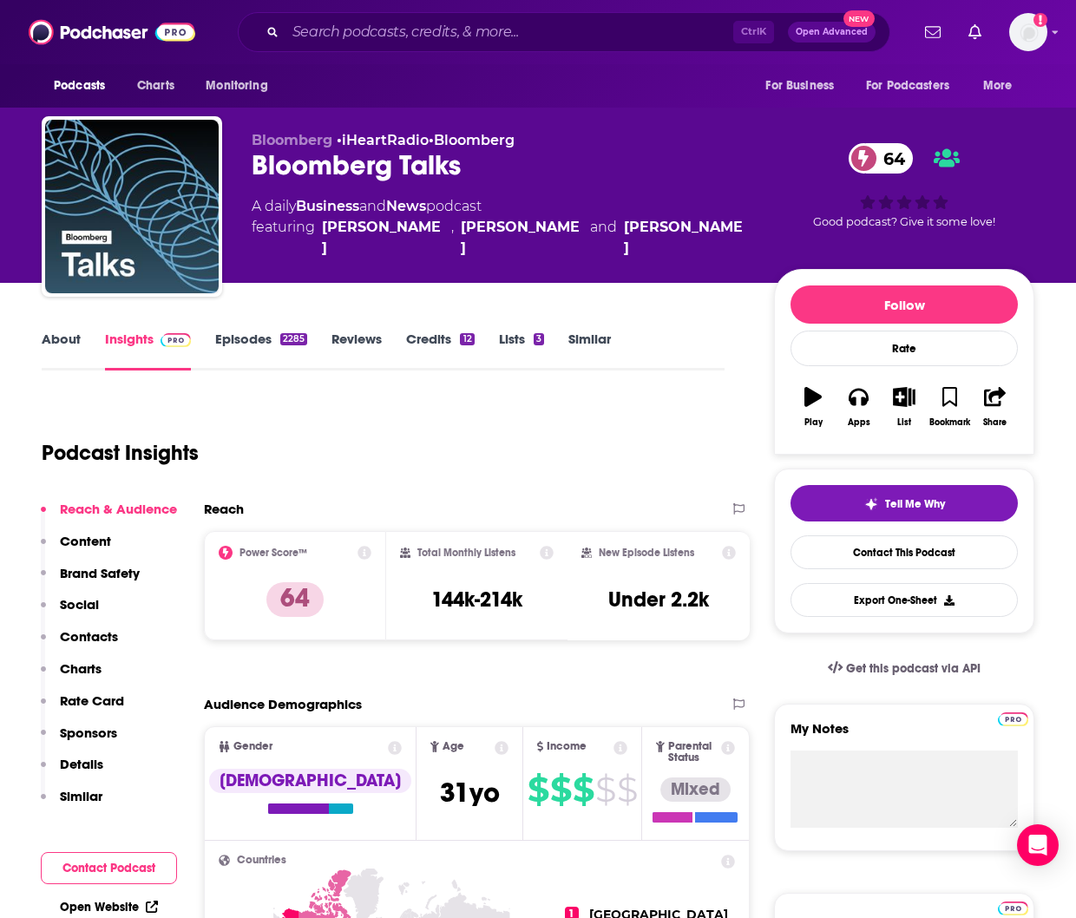
click at [56, 339] on link "About" at bounding box center [61, 351] width 39 height 40
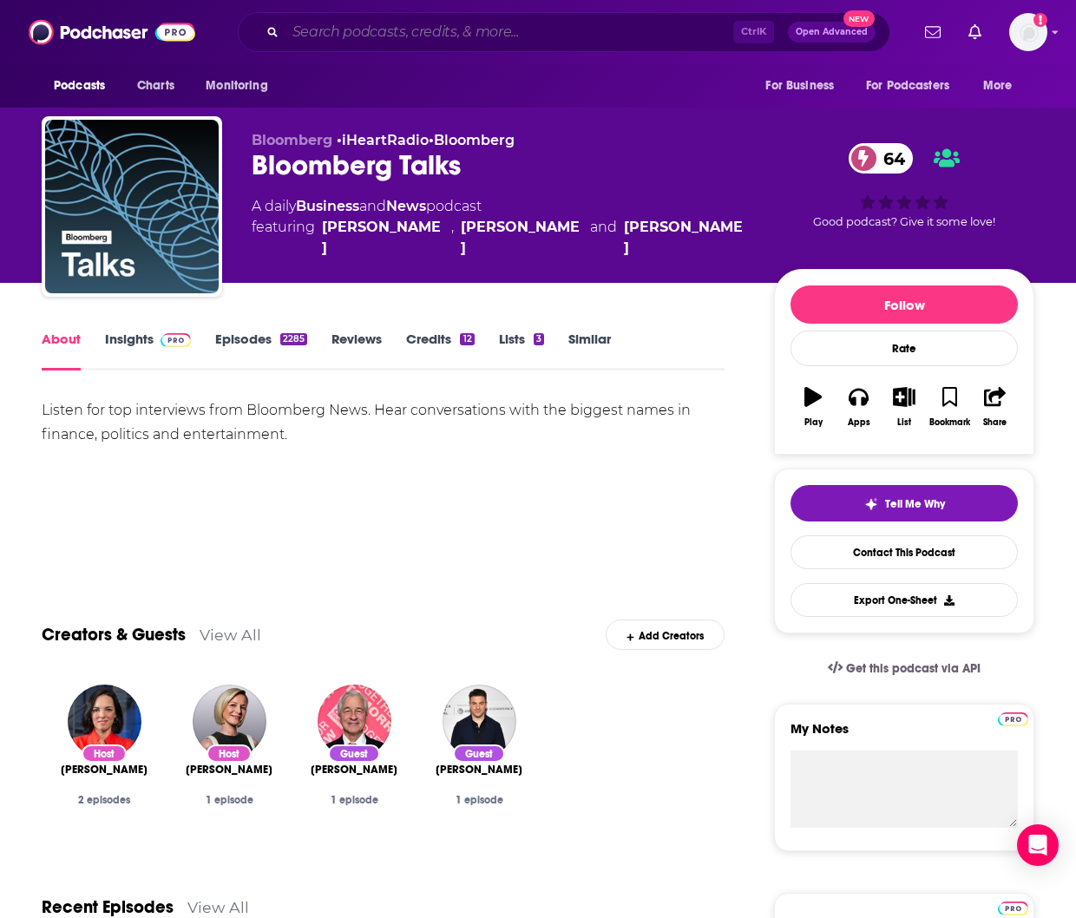
click at [449, 41] on input "Search podcasts, credits, & more..." at bounding box center [509, 32] width 448 height 28
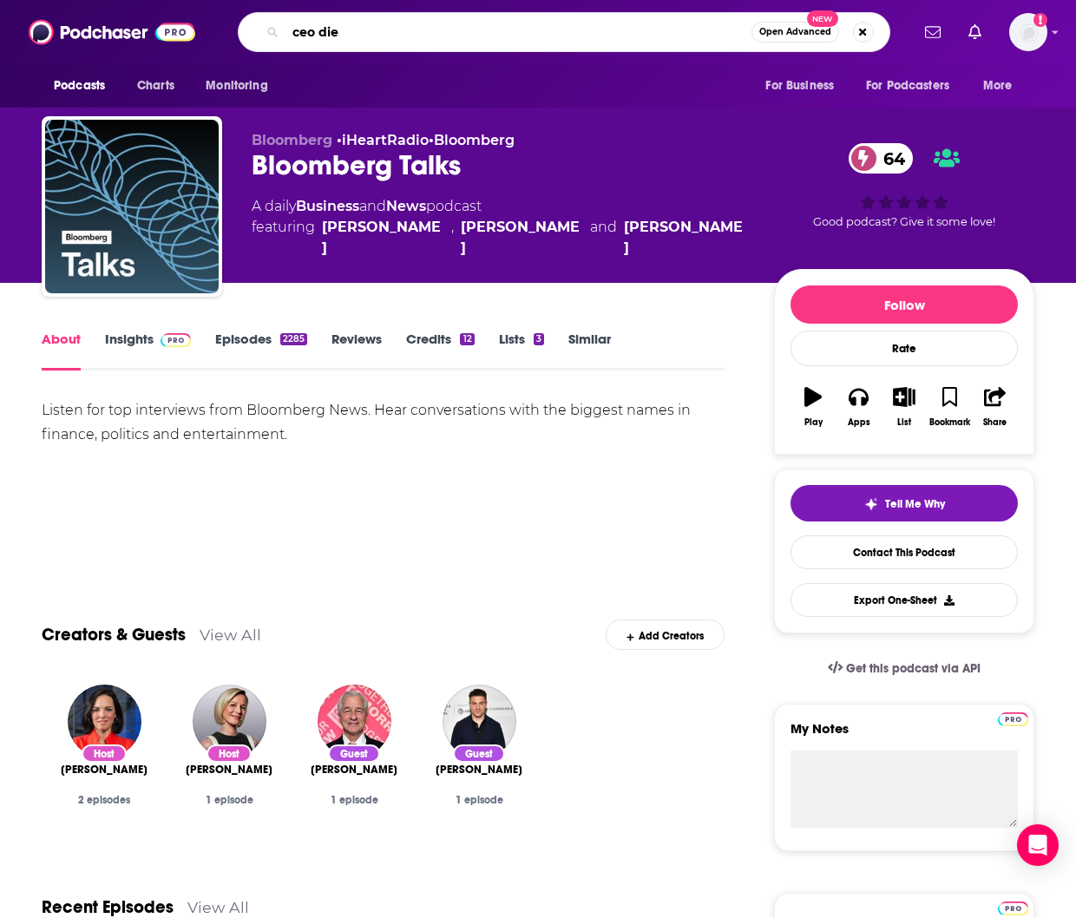
type input "ceo diet"
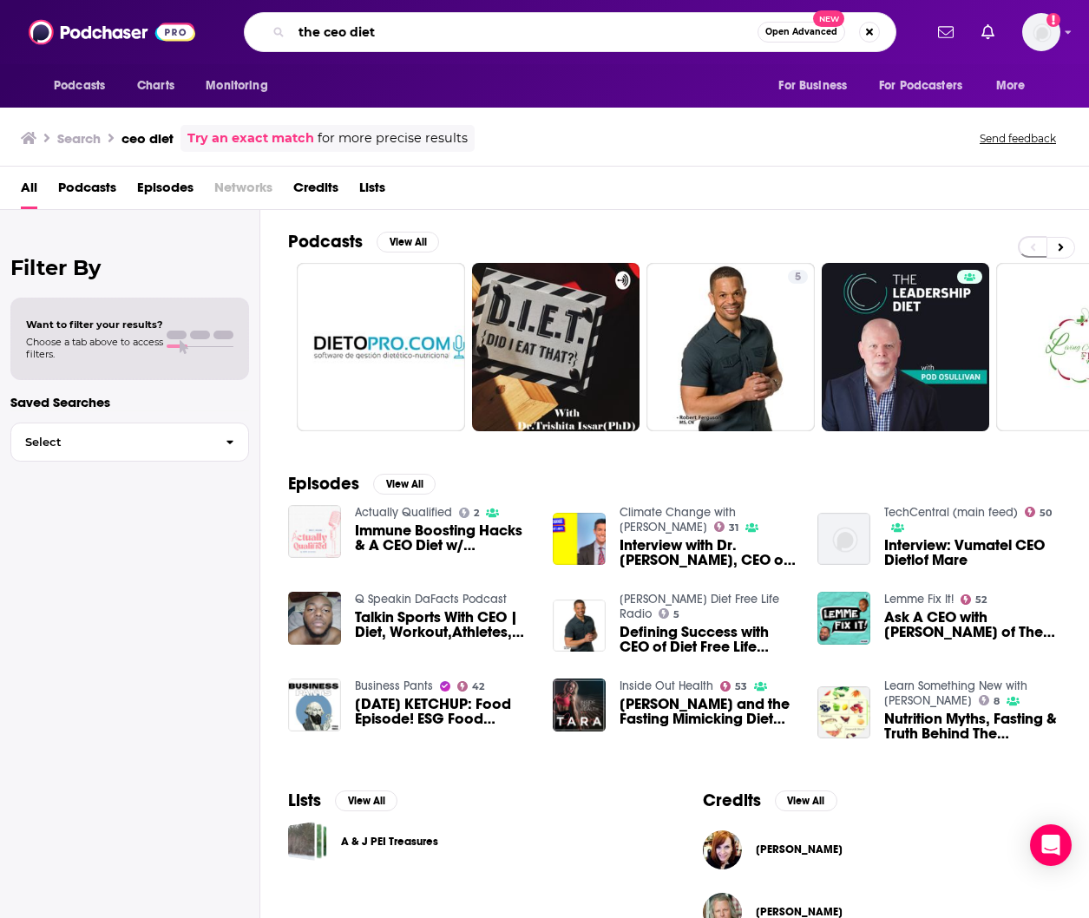
type input "the ceo diet"
